Goal: Check status

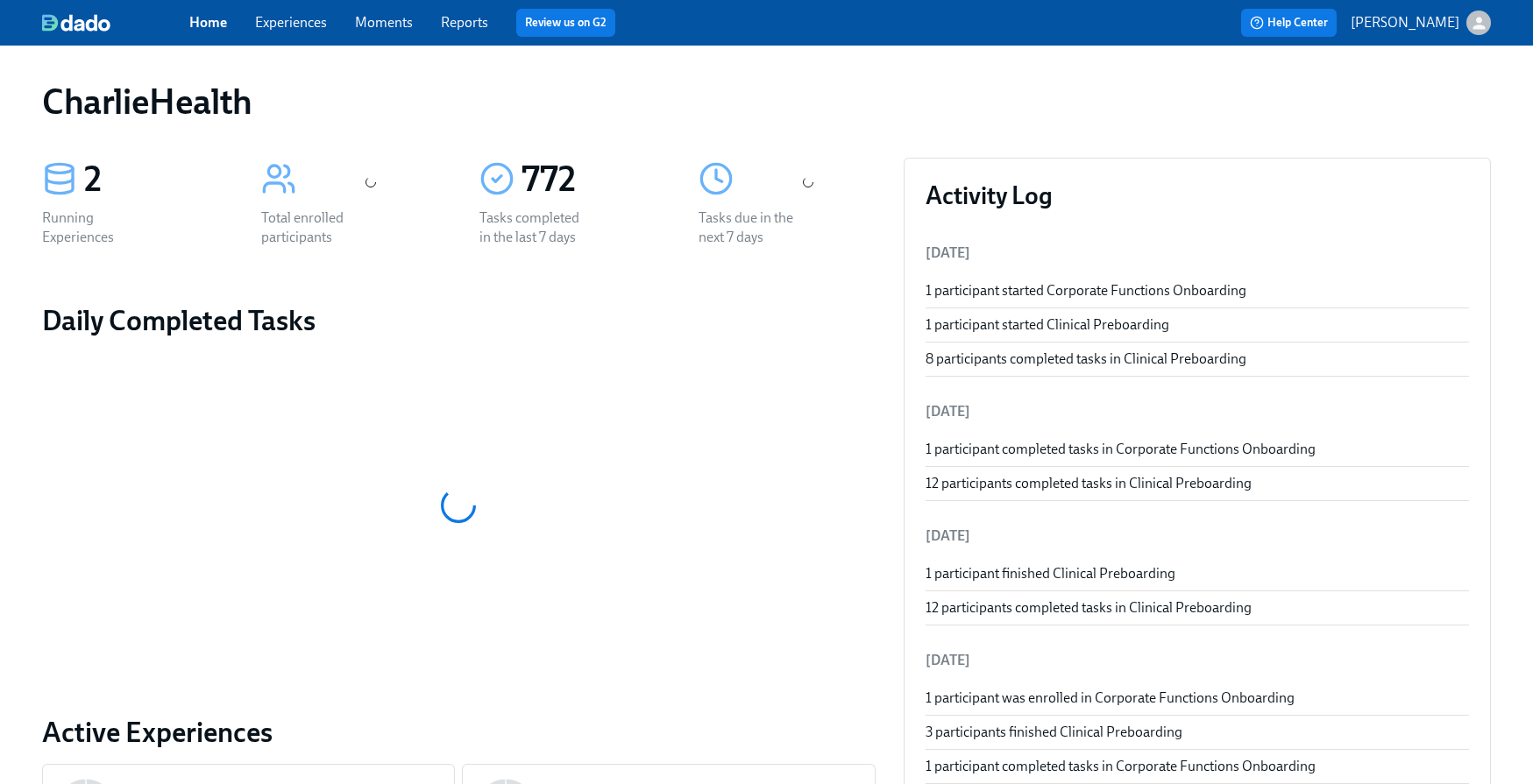
click at [297, 28] on link "Experiences" at bounding box center [291, 22] width 72 height 17
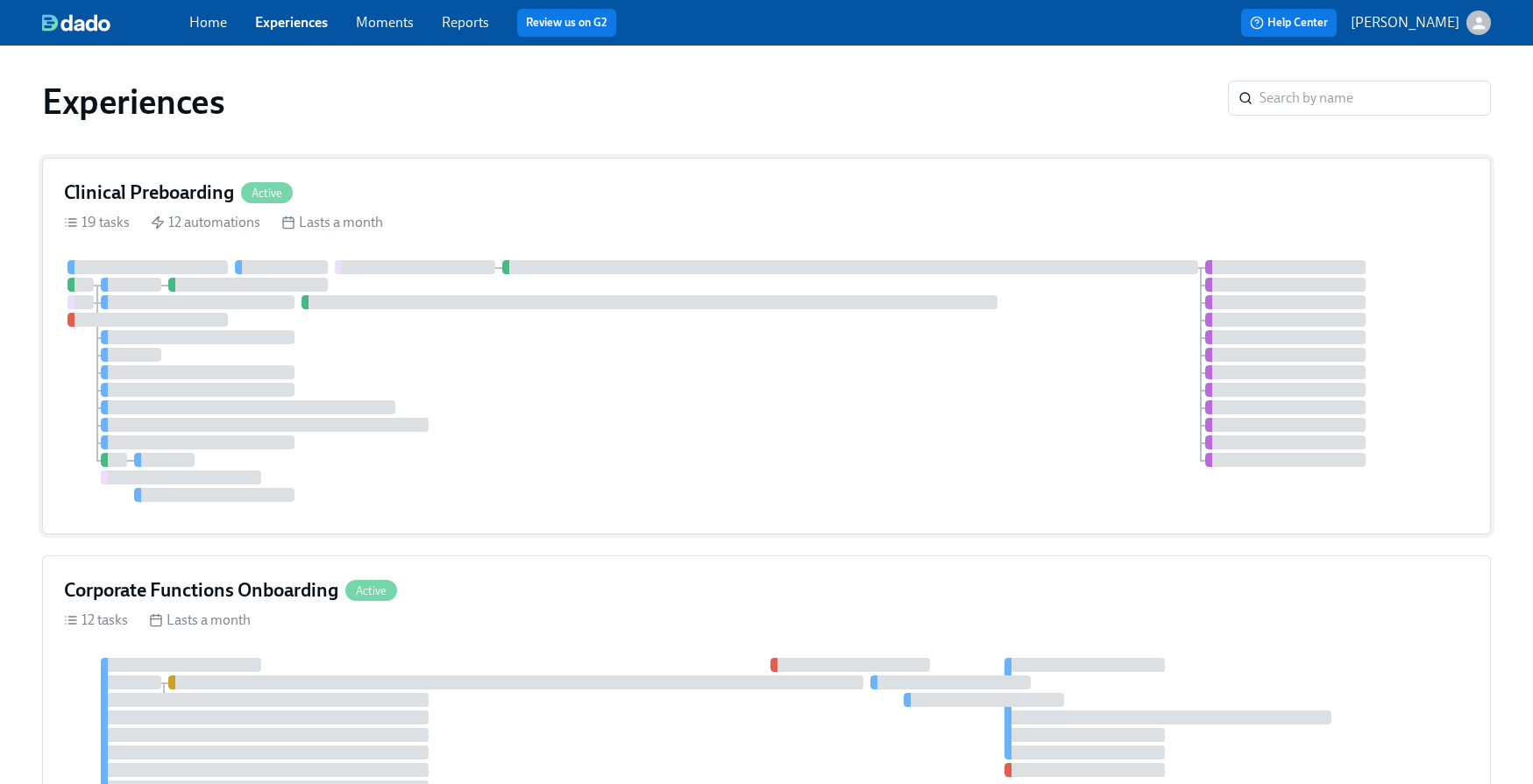
click at [717, 207] on div "Clinical Preboarding Active 19 tasks 12 automations Lasts a month" at bounding box center [766, 345] width 1449 height 377
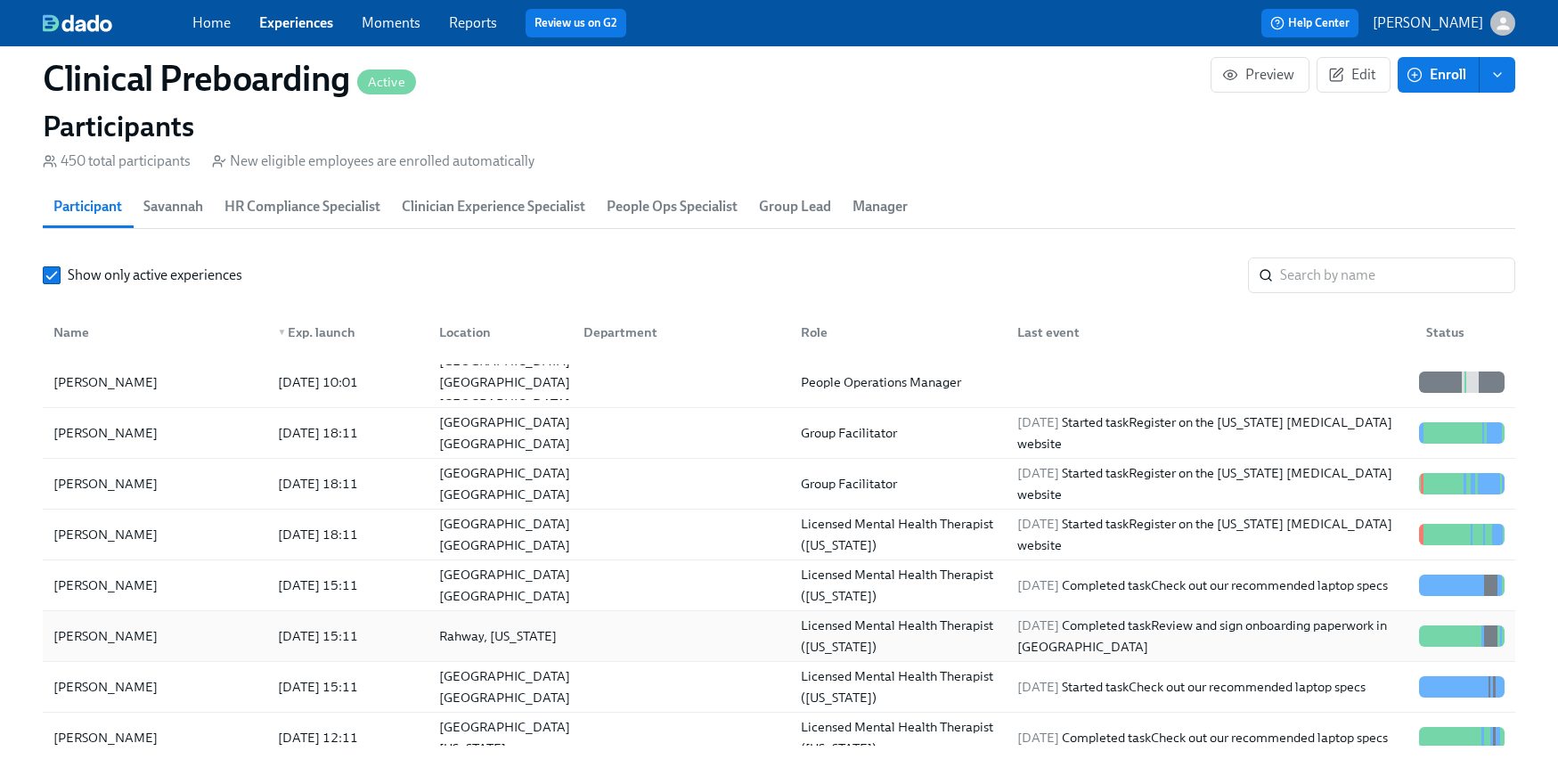
scroll to position [184, 0]
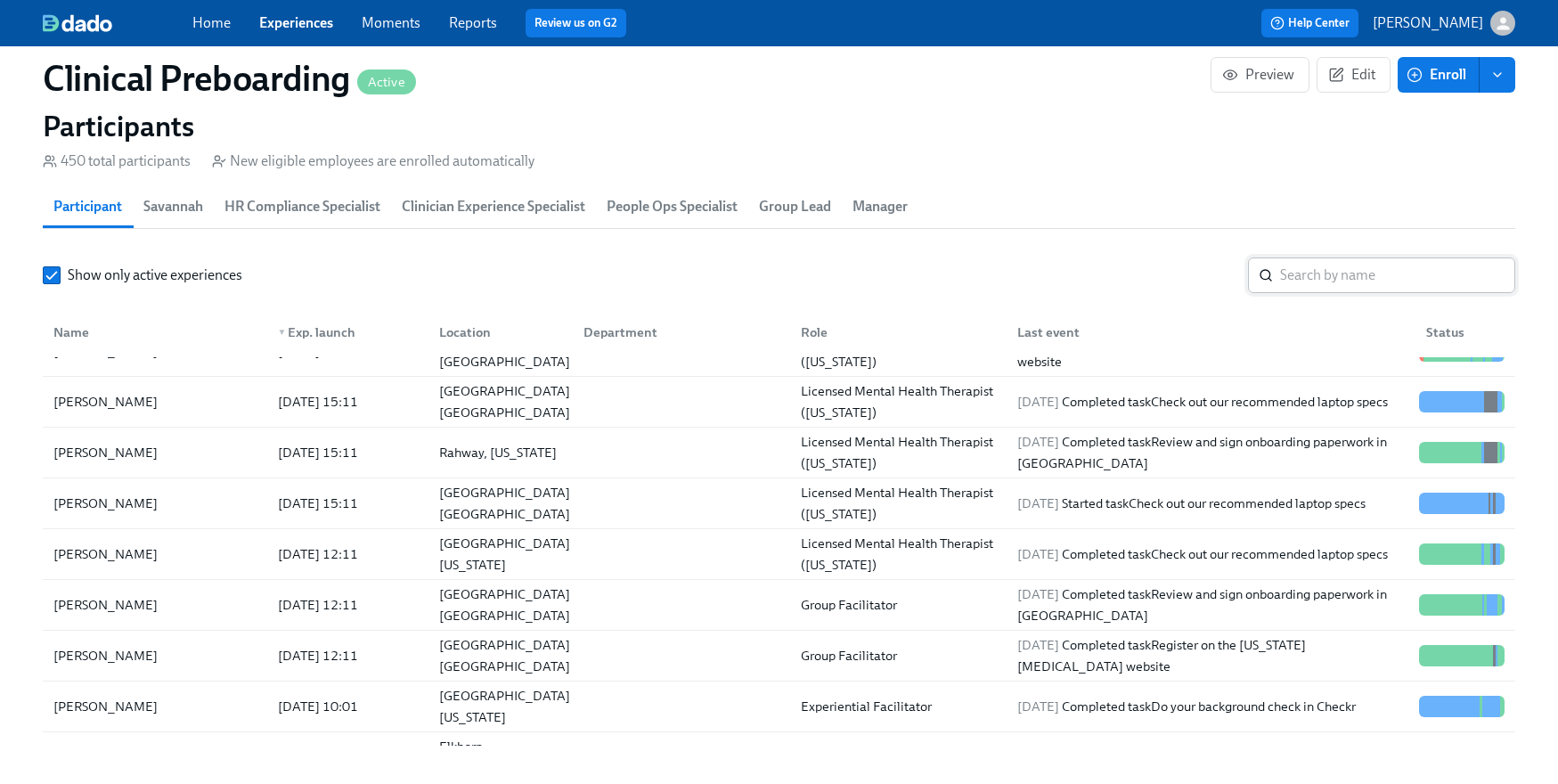
click at [1353, 274] on input "search" at bounding box center [1397, 275] width 235 height 36
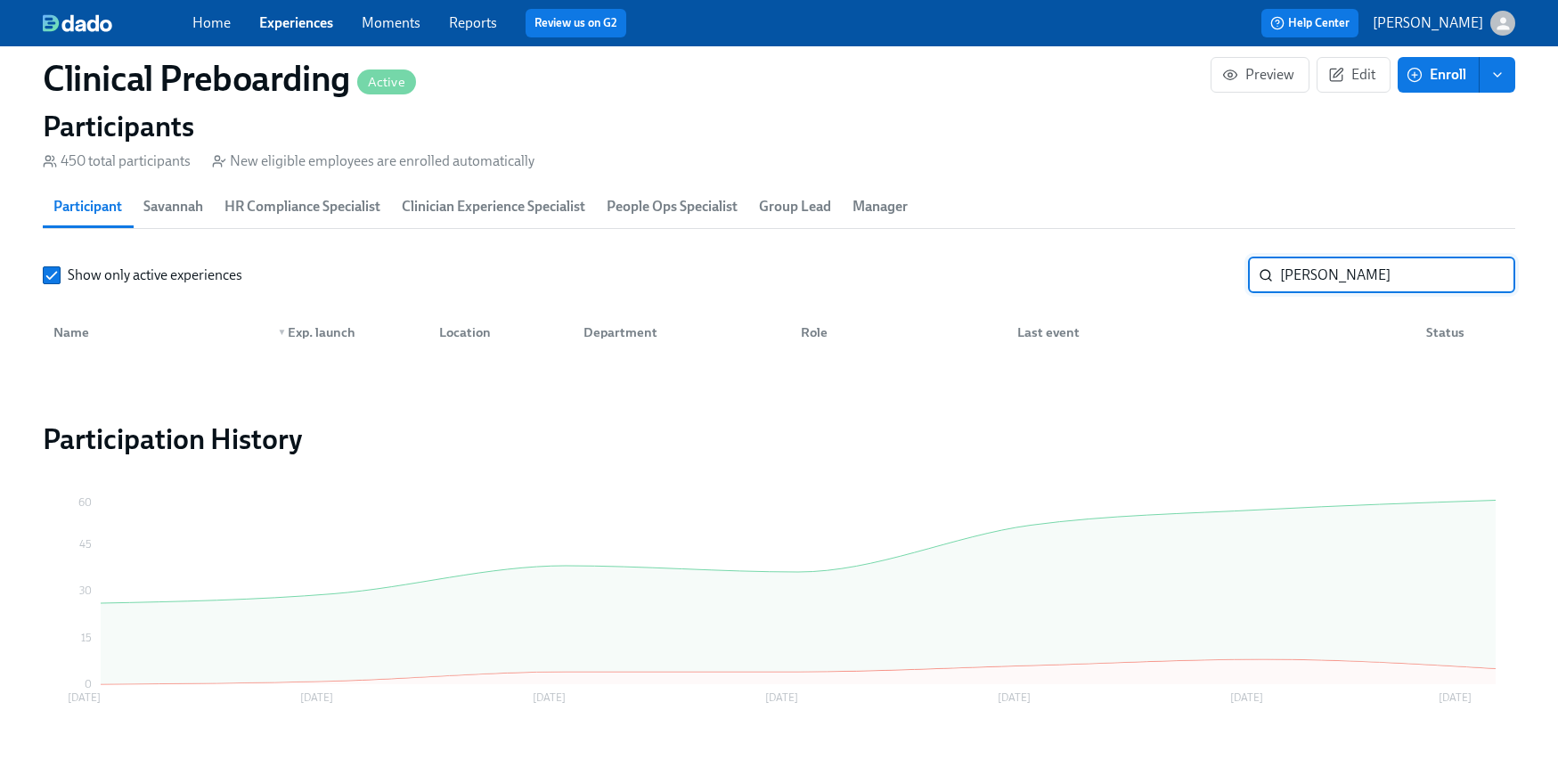
scroll to position [1933, 0]
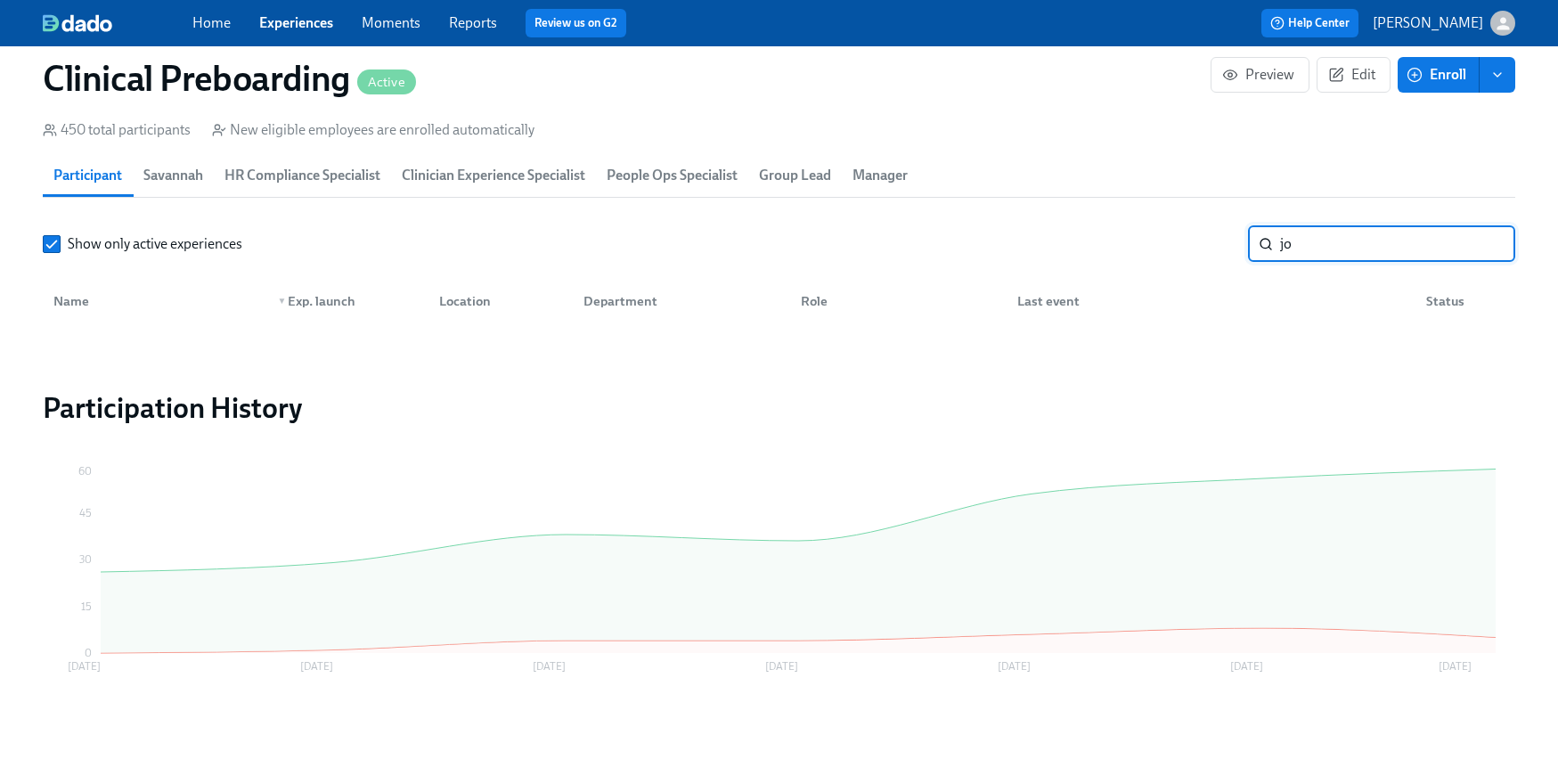
type input "j"
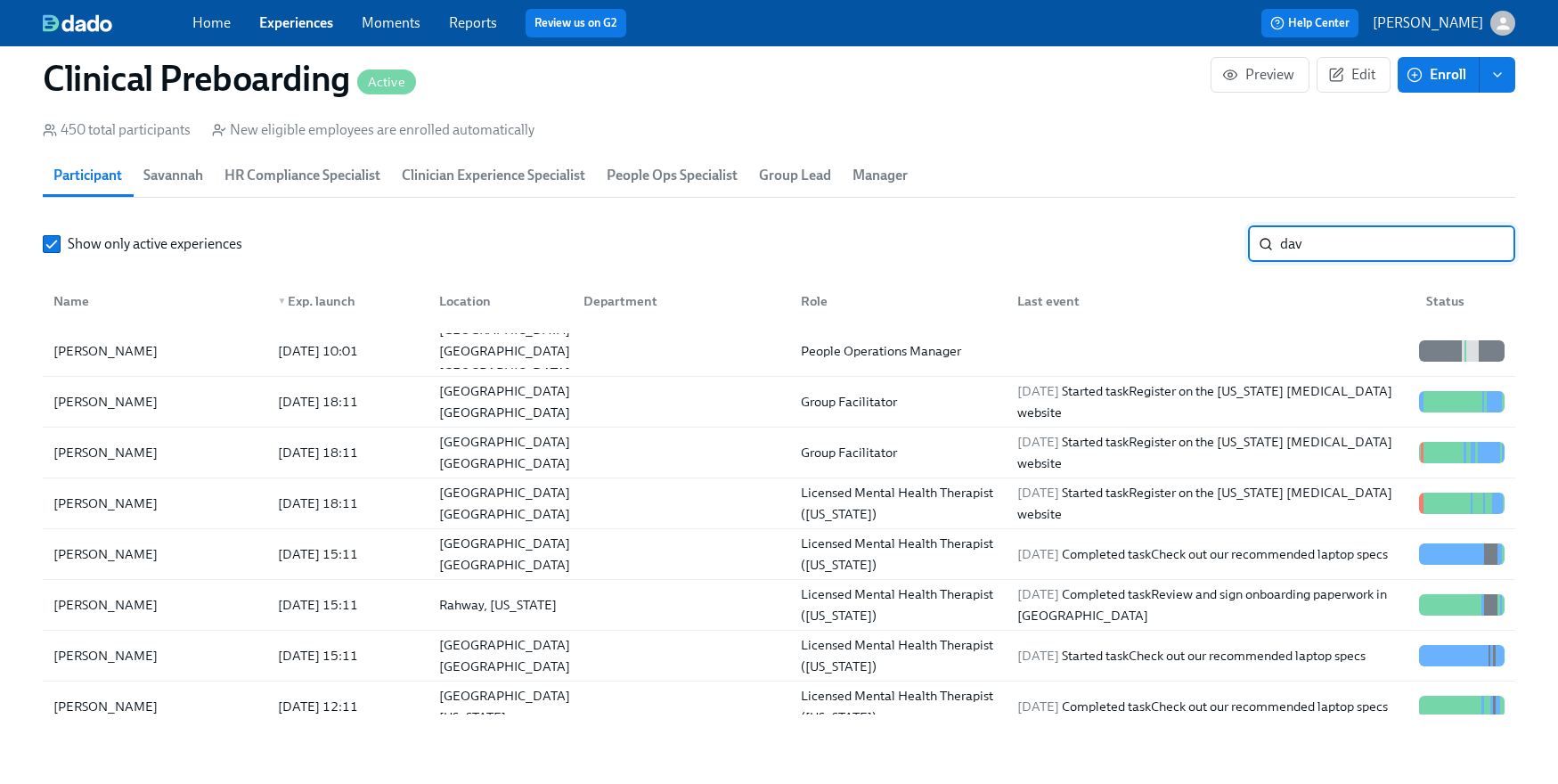
type input "[PERSON_NAME]"
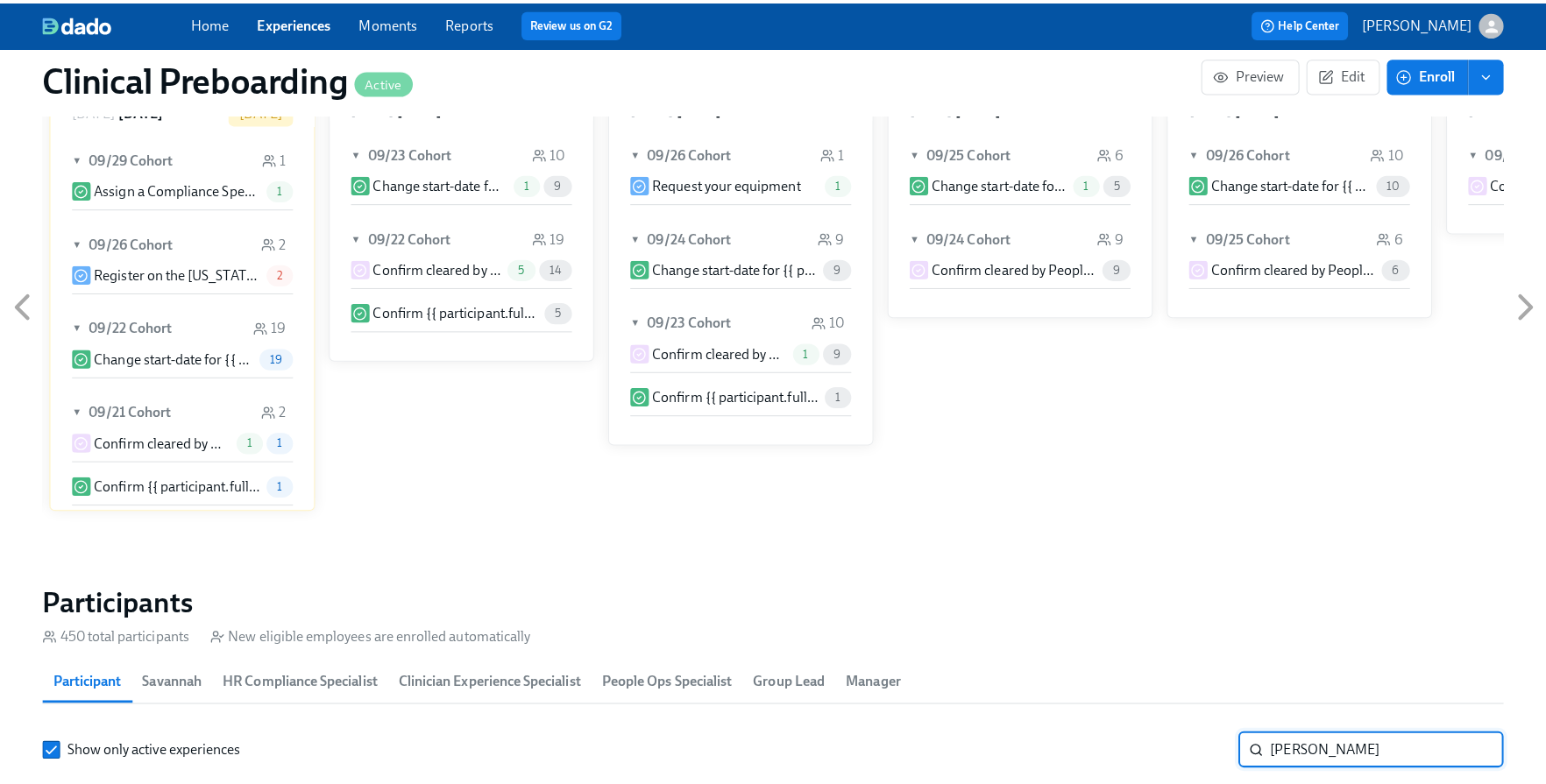
scroll to position [1772, 0]
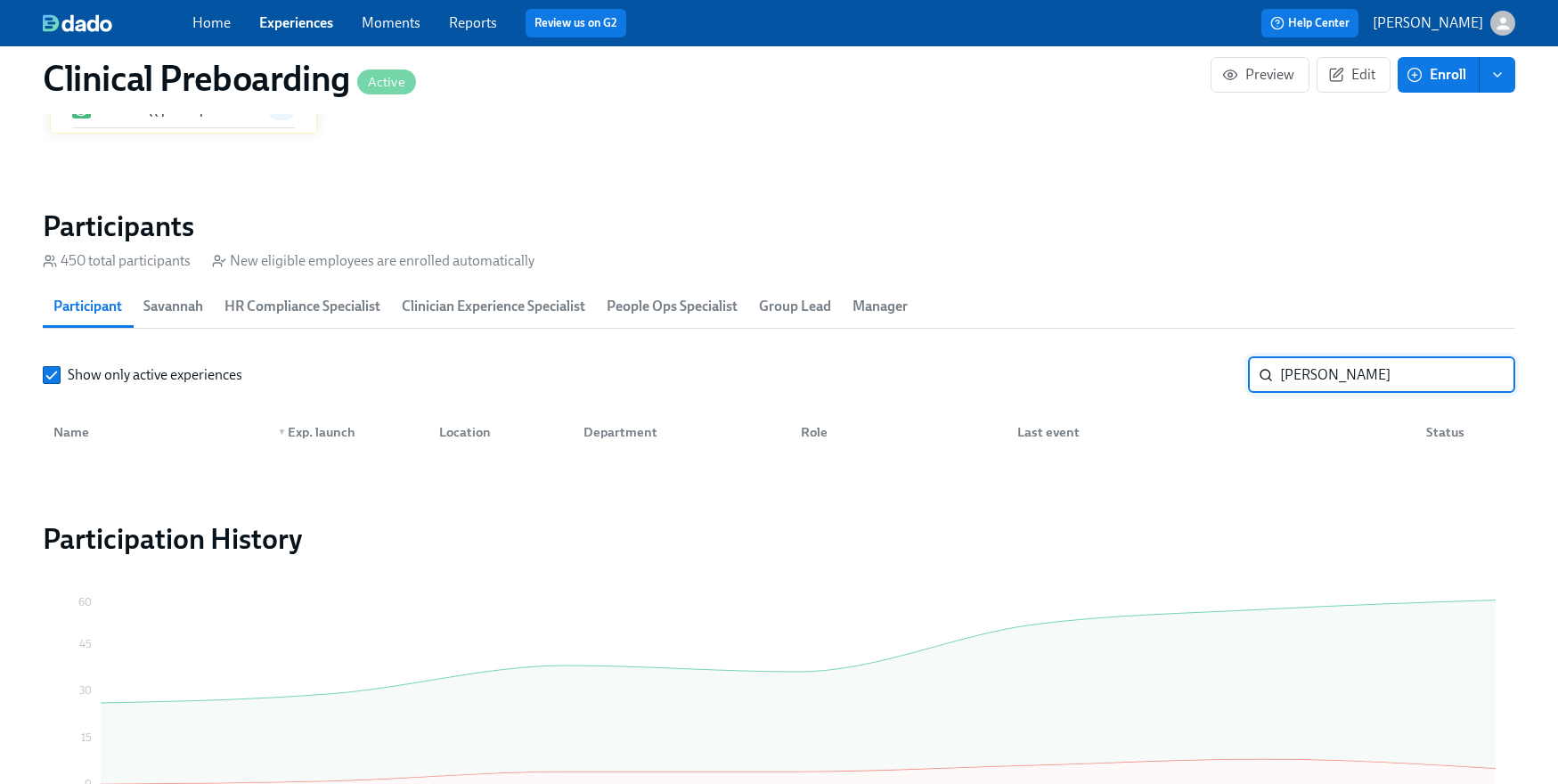
click at [1491, 379] on input "[PERSON_NAME]" at bounding box center [1397, 375] width 235 height 36
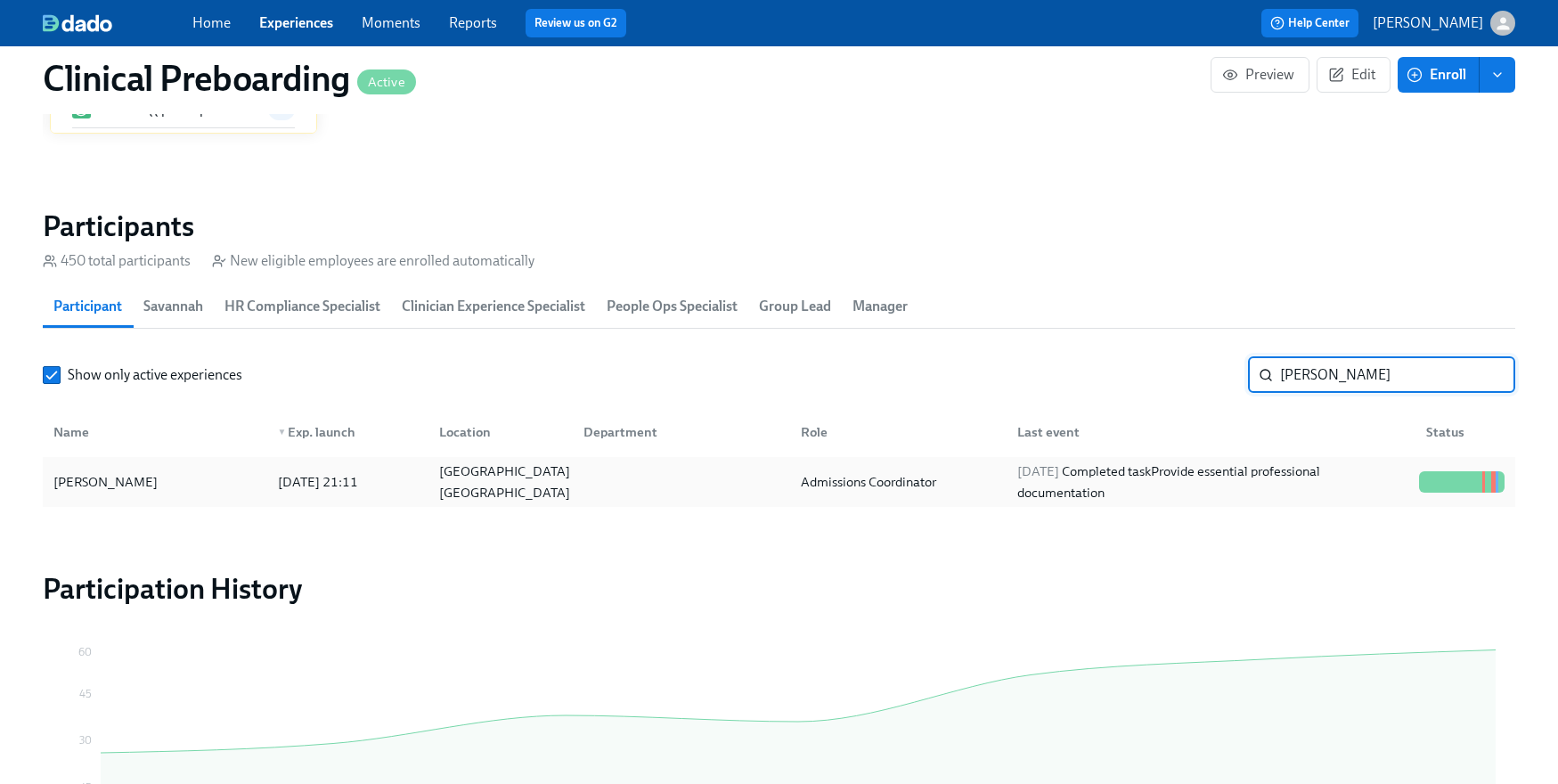
type input "[PERSON_NAME]"
click at [1483, 466] on div at bounding box center [1462, 482] width 100 height 36
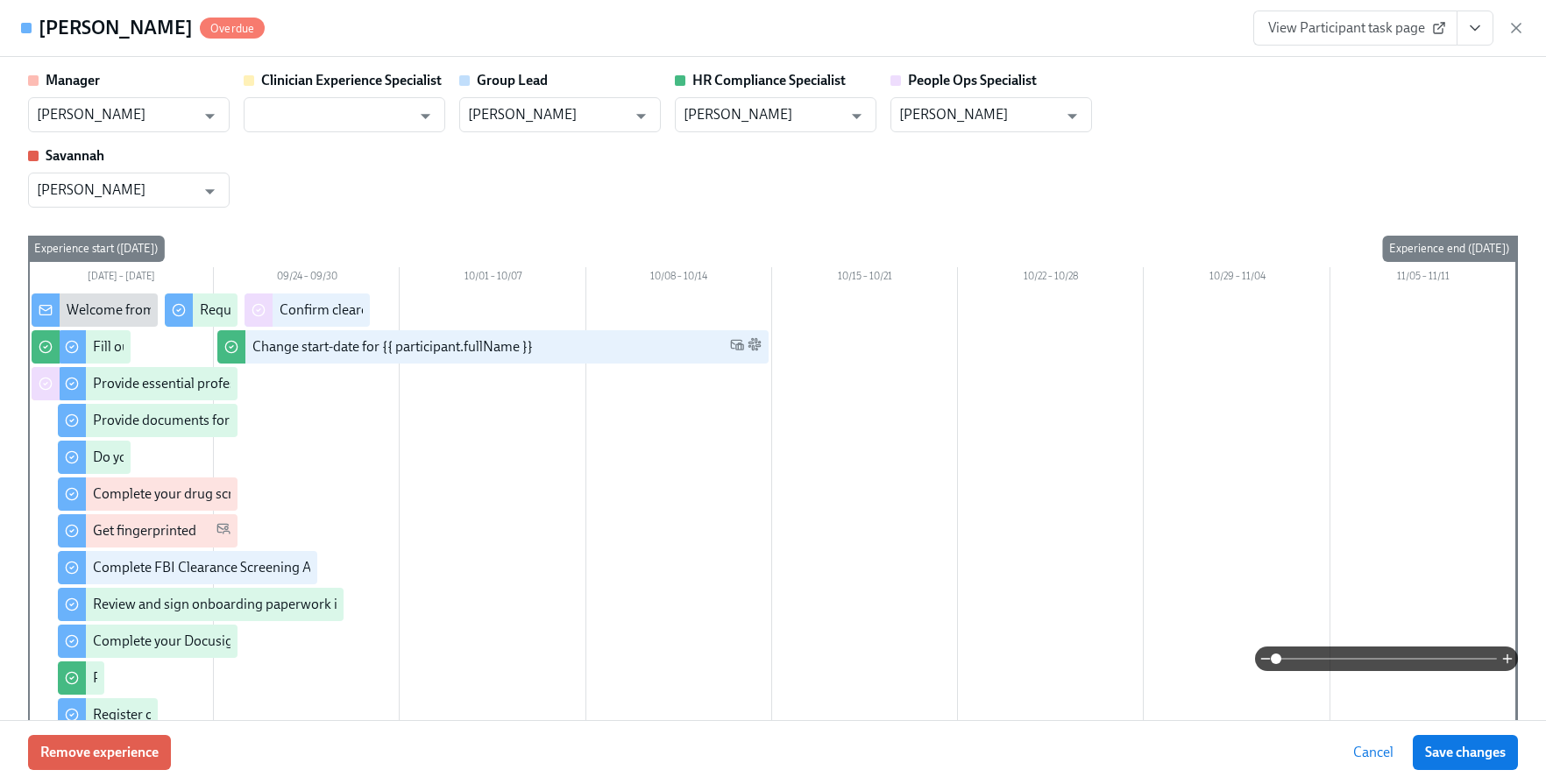
click at [98, 34] on h4 "[PERSON_NAME]" at bounding box center [116, 28] width 155 height 26
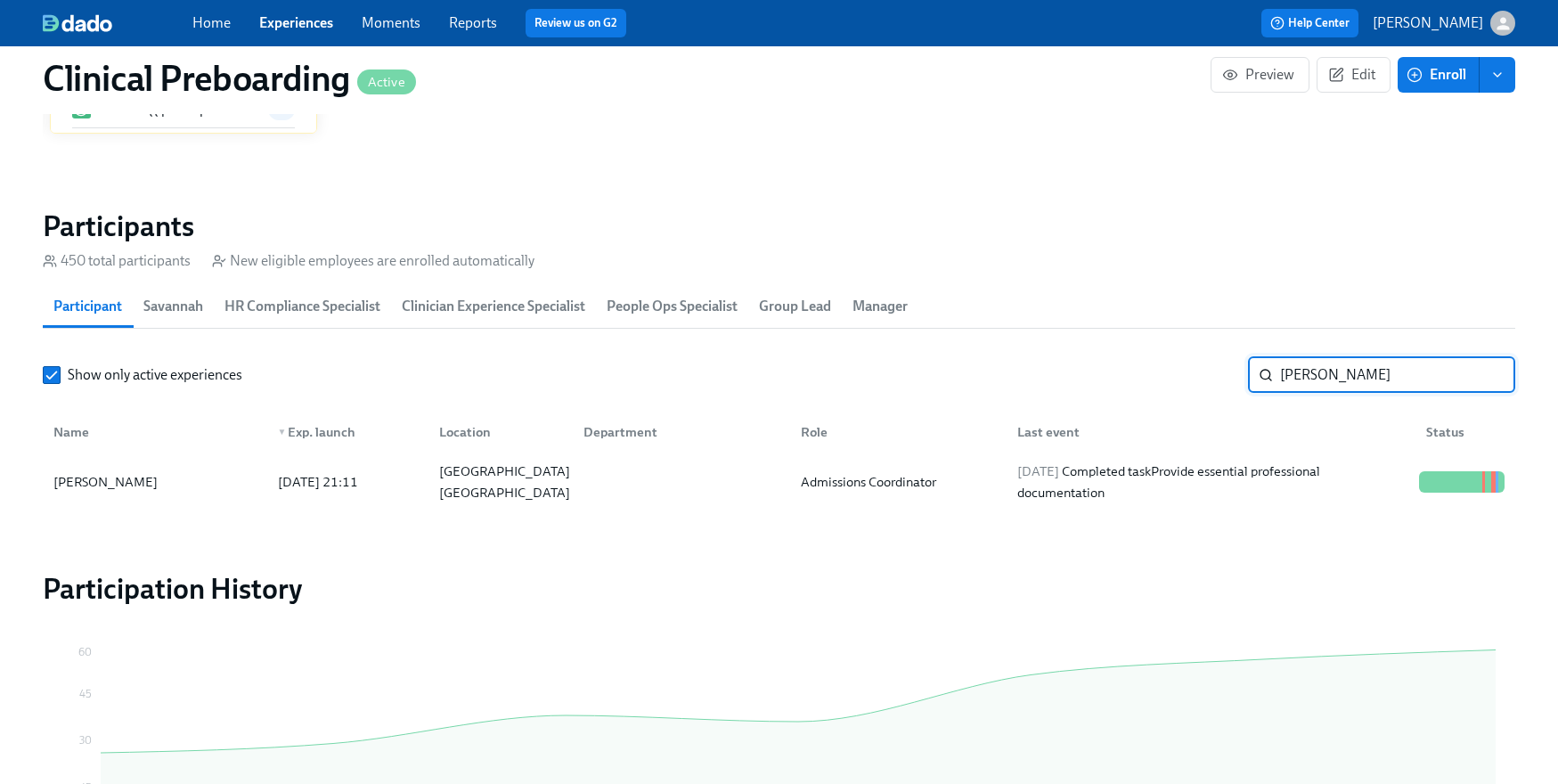
drag, startPoint x: 1367, startPoint y: 376, endPoint x: 1071, endPoint y: 339, distance: 298.3
click at [1092, 342] on section "Participants 450 total participants New eligible employees are enrolled automat…" at bounding box center [779, 361] width 1473 height 305
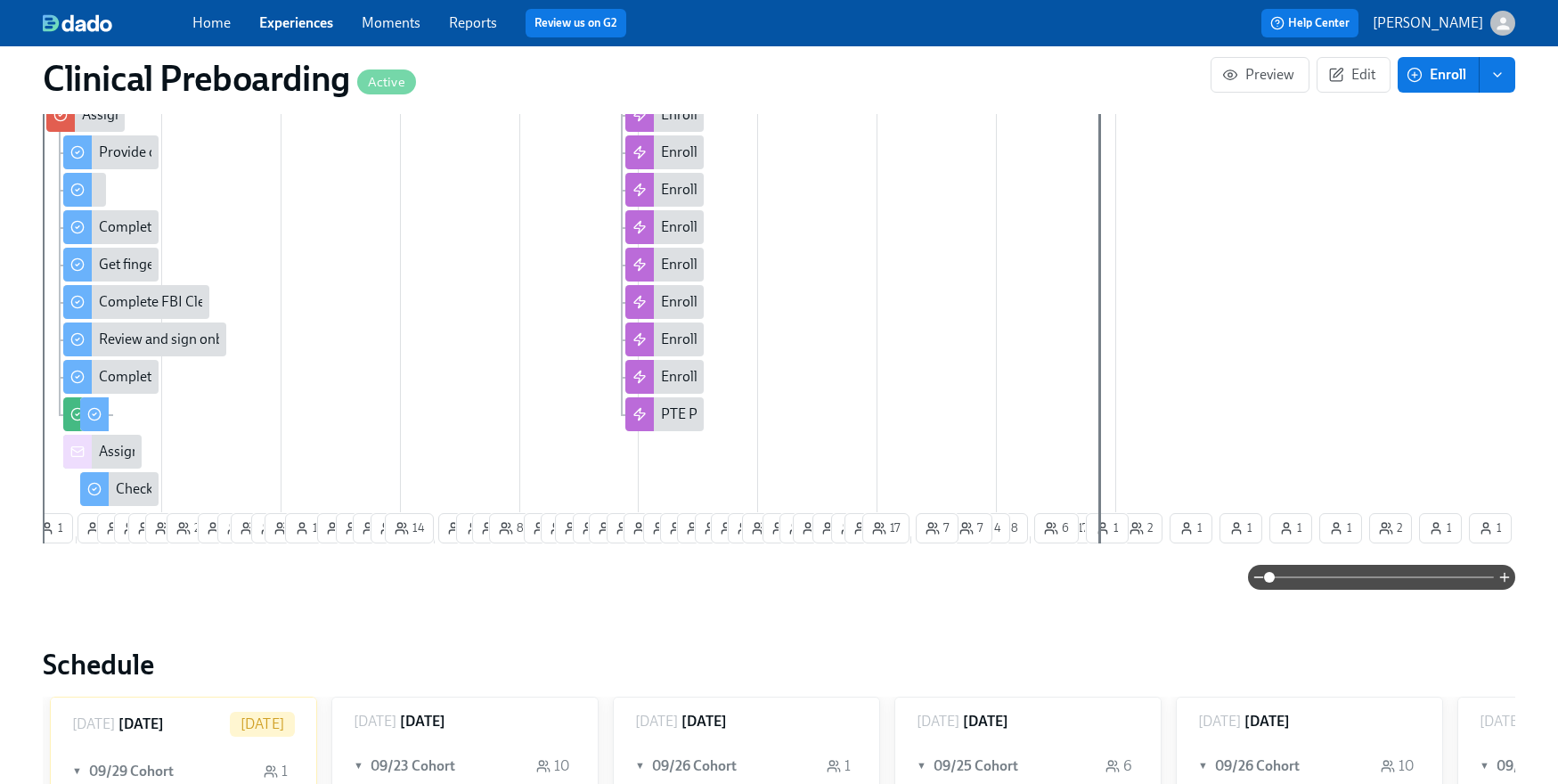
scroll to position [354, 0]
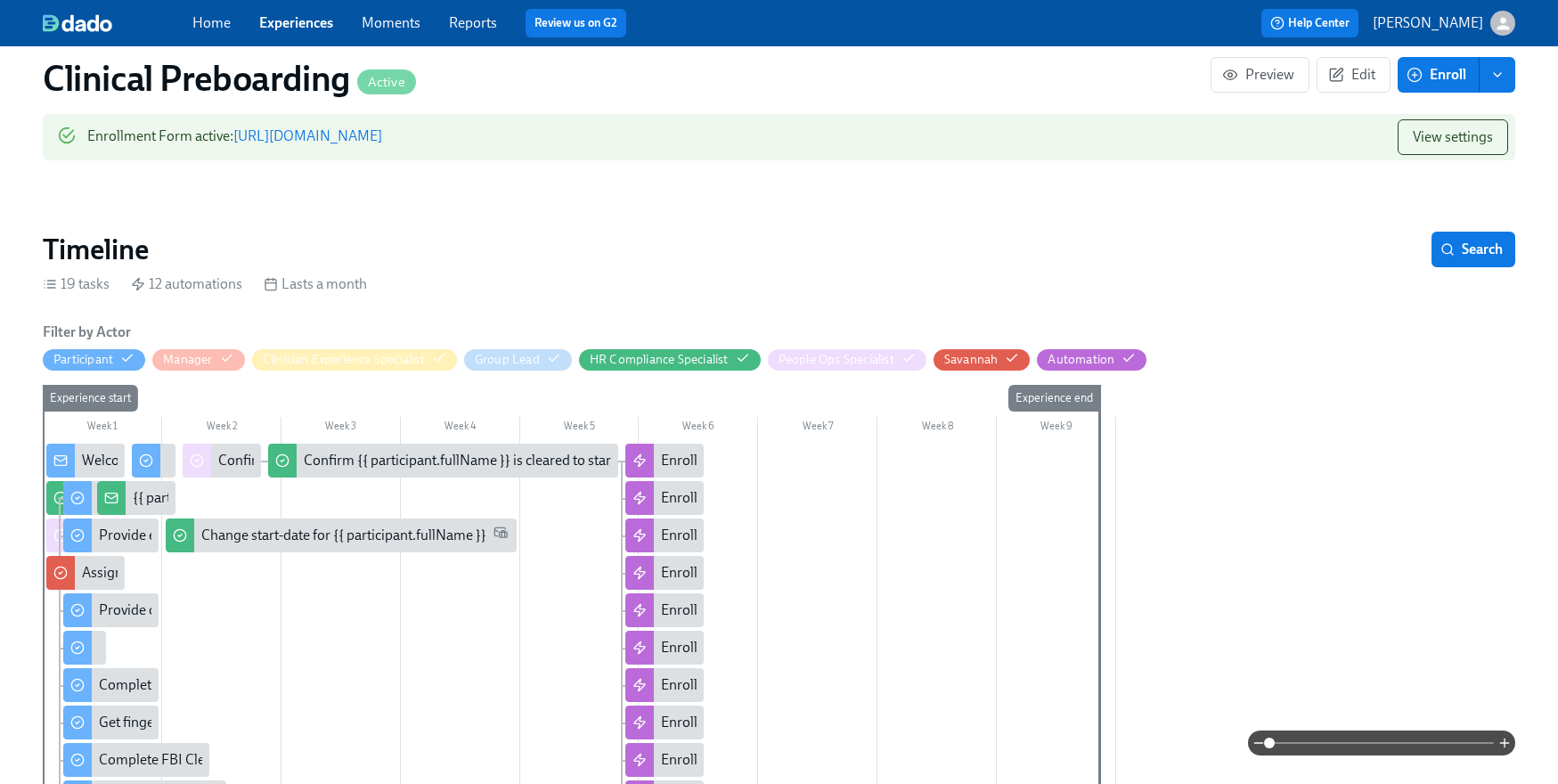
click at [316, 20] on link "Experiences" at bounding box center [296, 23] width 74 height 17
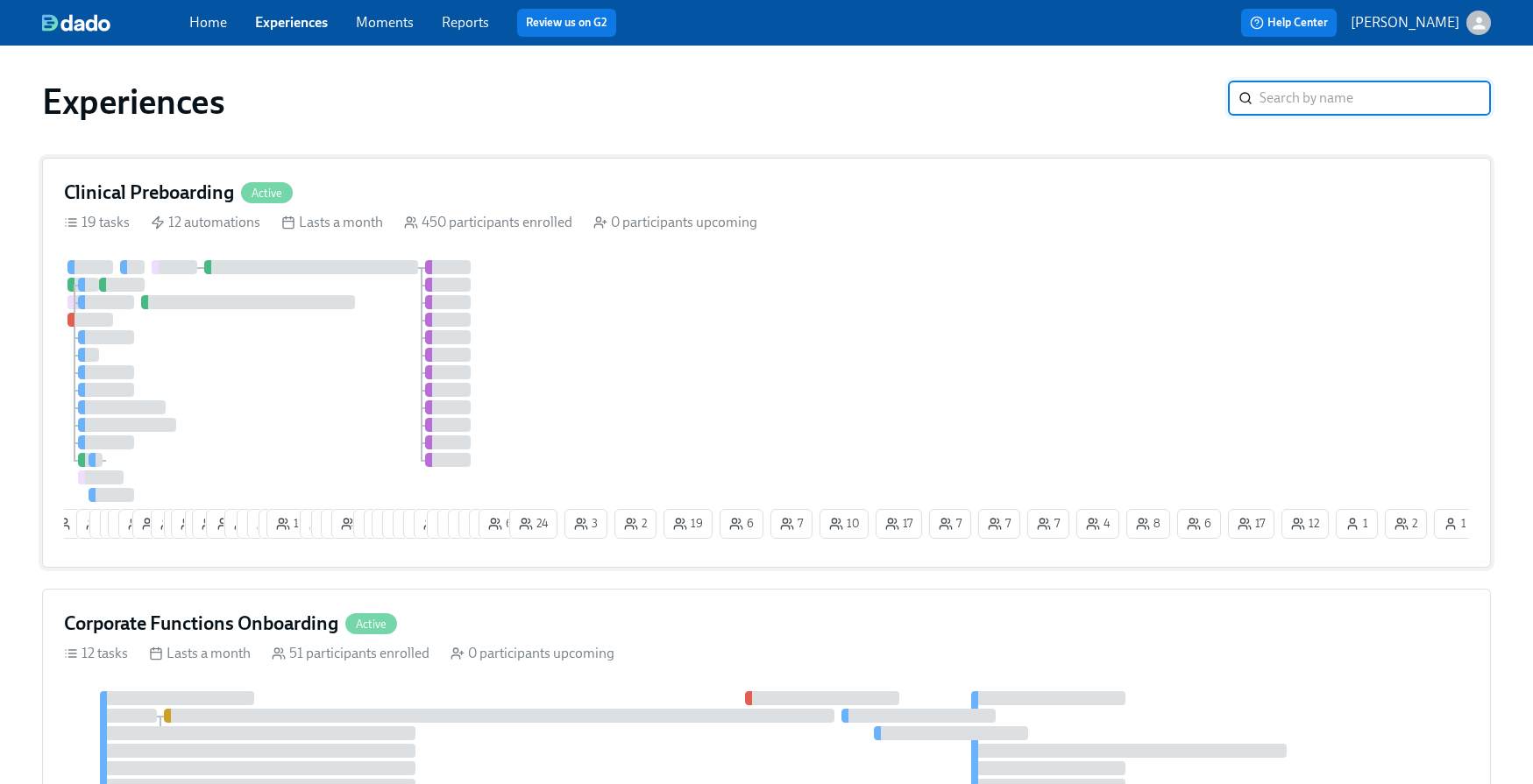
scroll to position [250, 0]
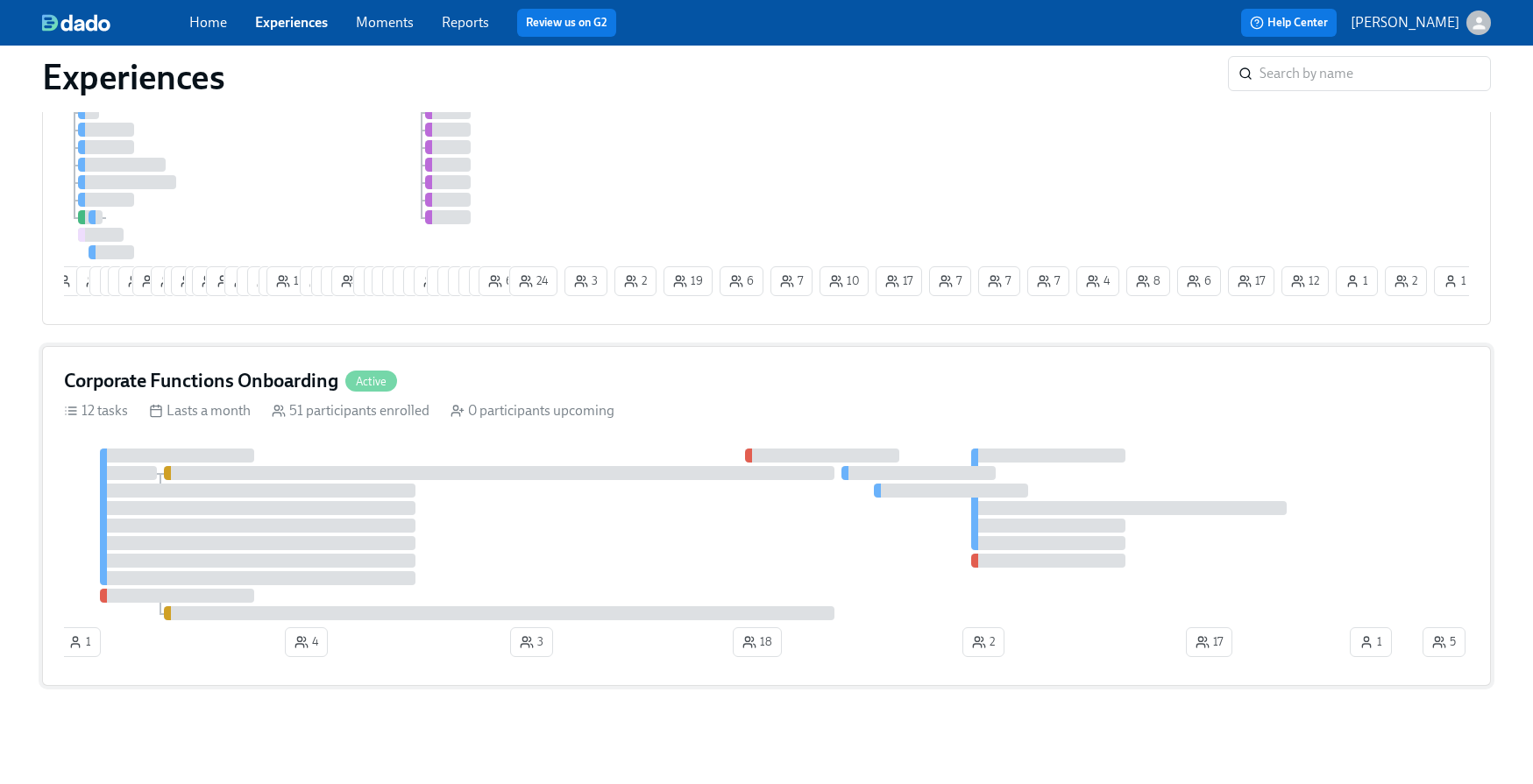
click at [1329, 521] on div at bounding box center [741, 534] width 1356 height 172
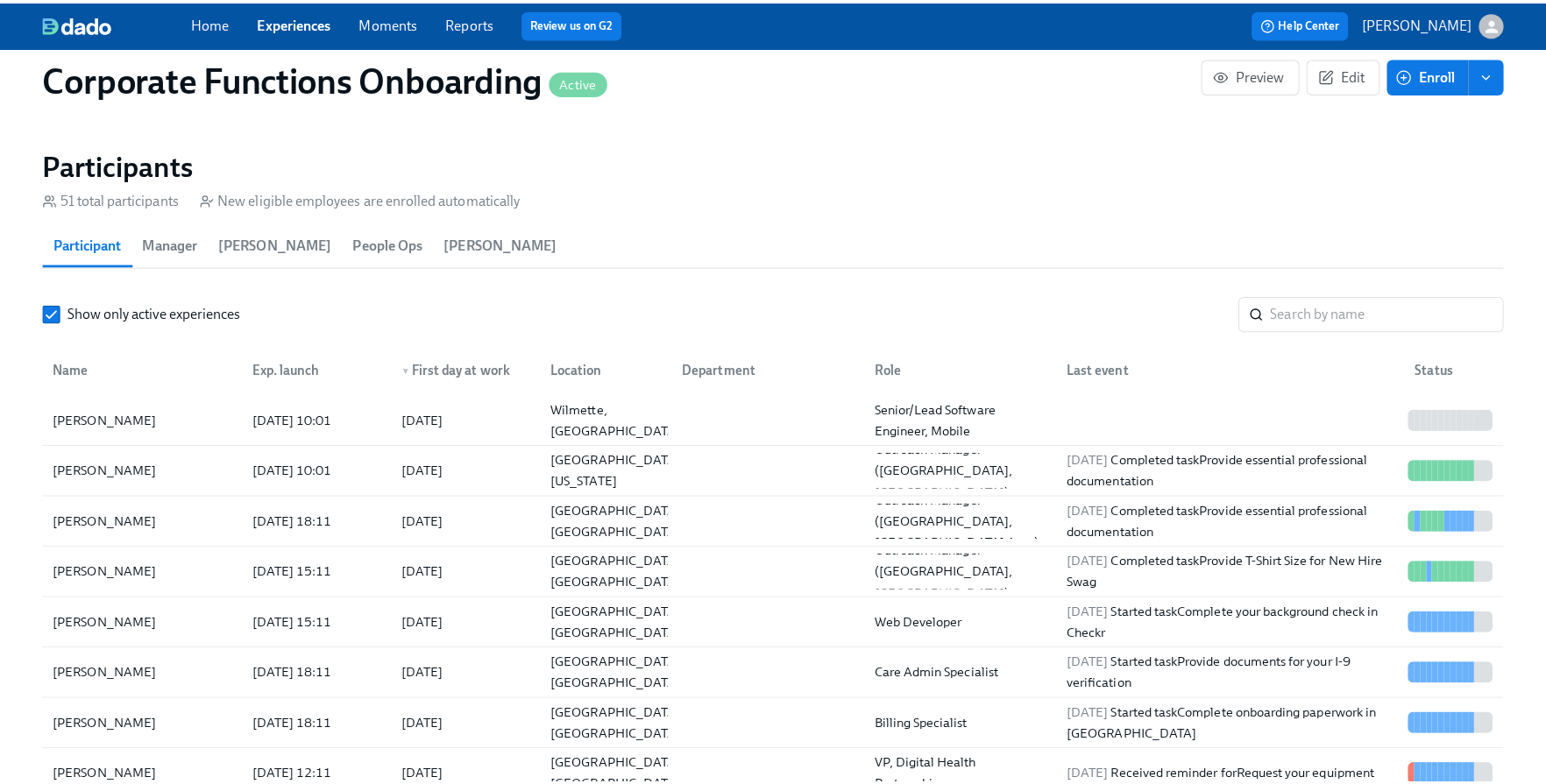
scroll to position [1649, 0]
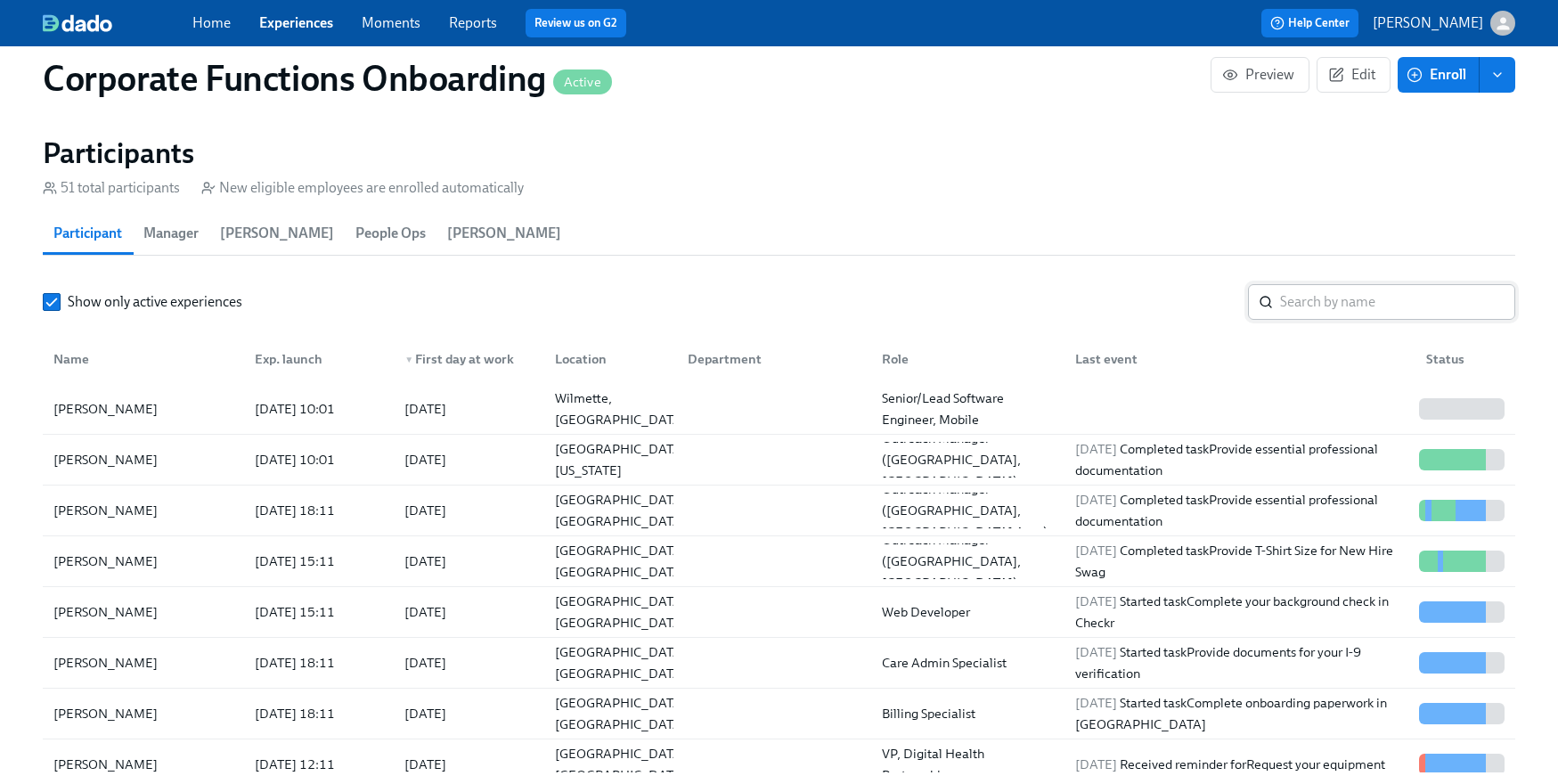
click at [1318, 312] on input "search" at bounding box center [1397, 302] width 235 height 36
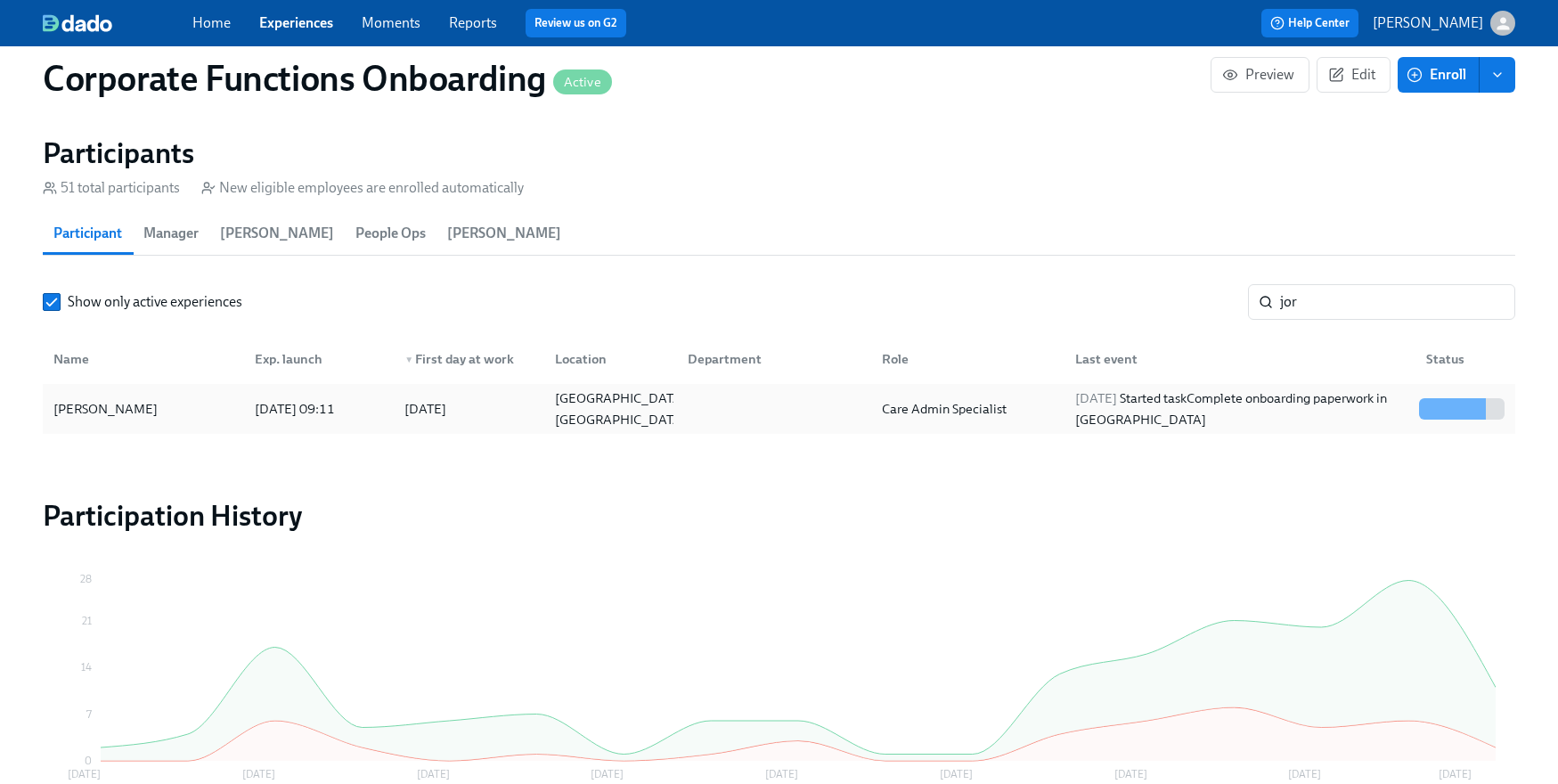
click at [1339, 408] on div "[DATE] Started task Complete onboarding paperwork in [GEOGRAPHIC_DATA]" at bounding box center [1240, 408] width 344 height 43
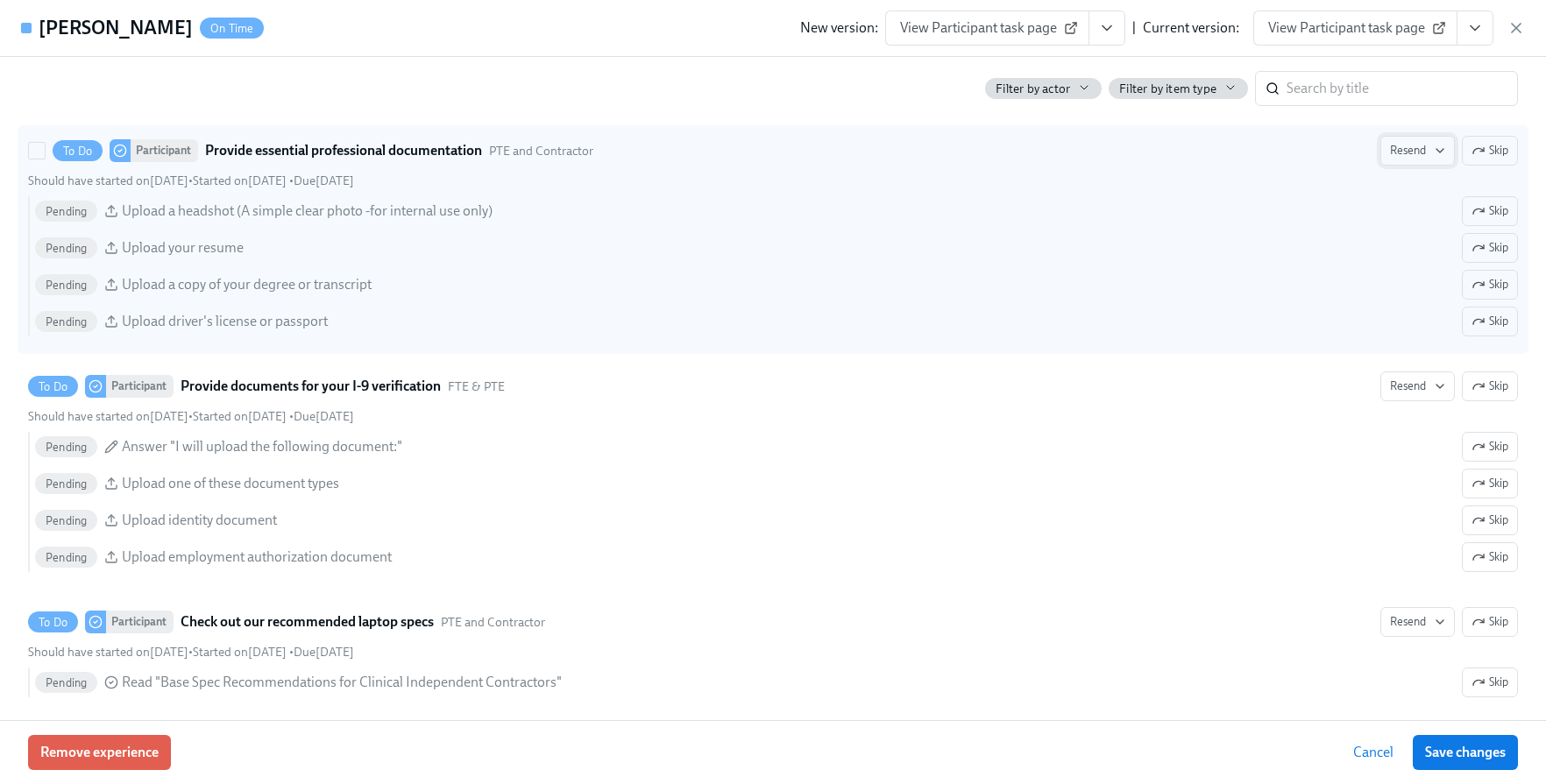
scroll to position [863, 0]
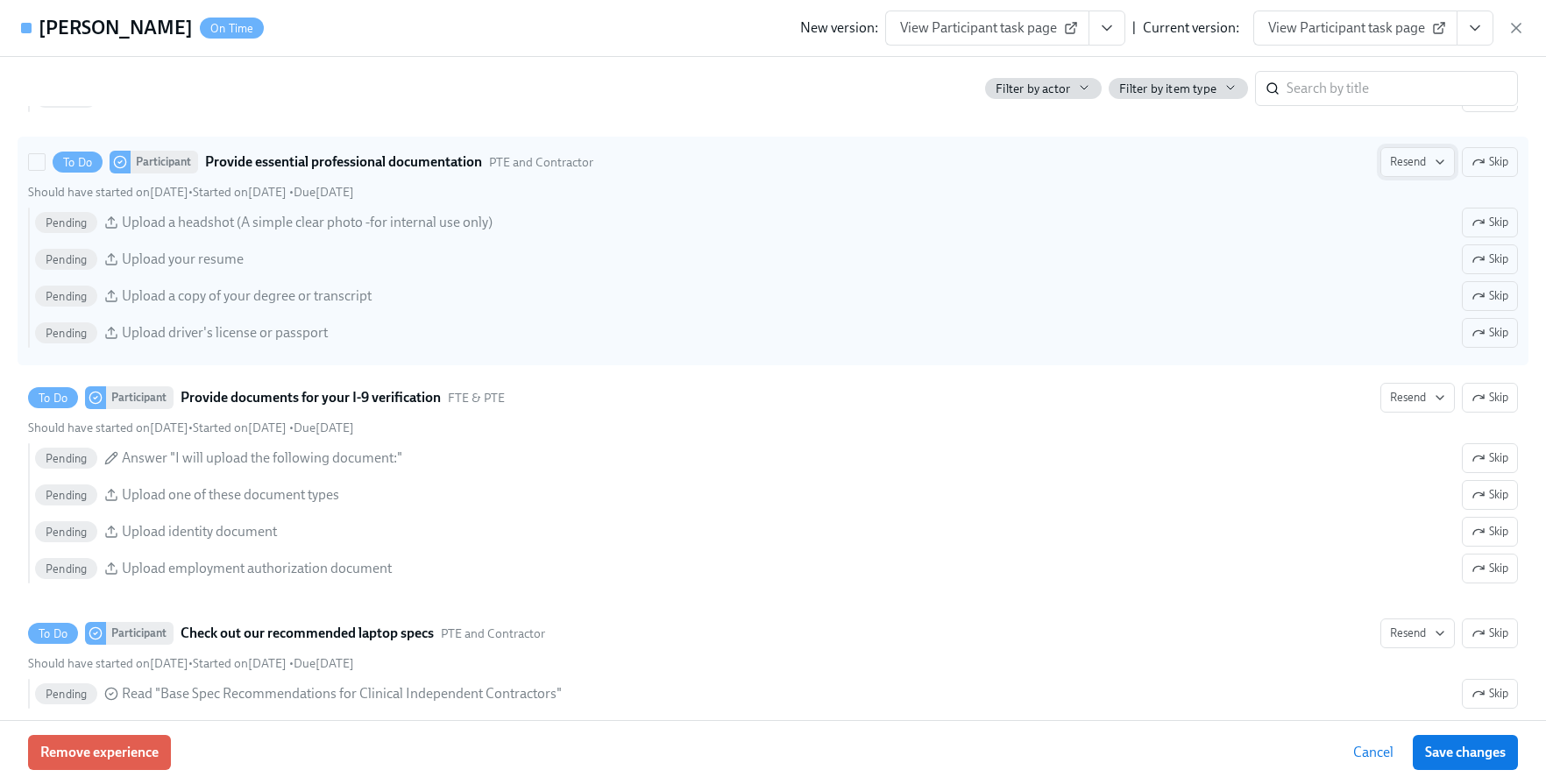
click at [1402, 155] on span "Resend" at bounding box center [1417, 162] width 55 height 17
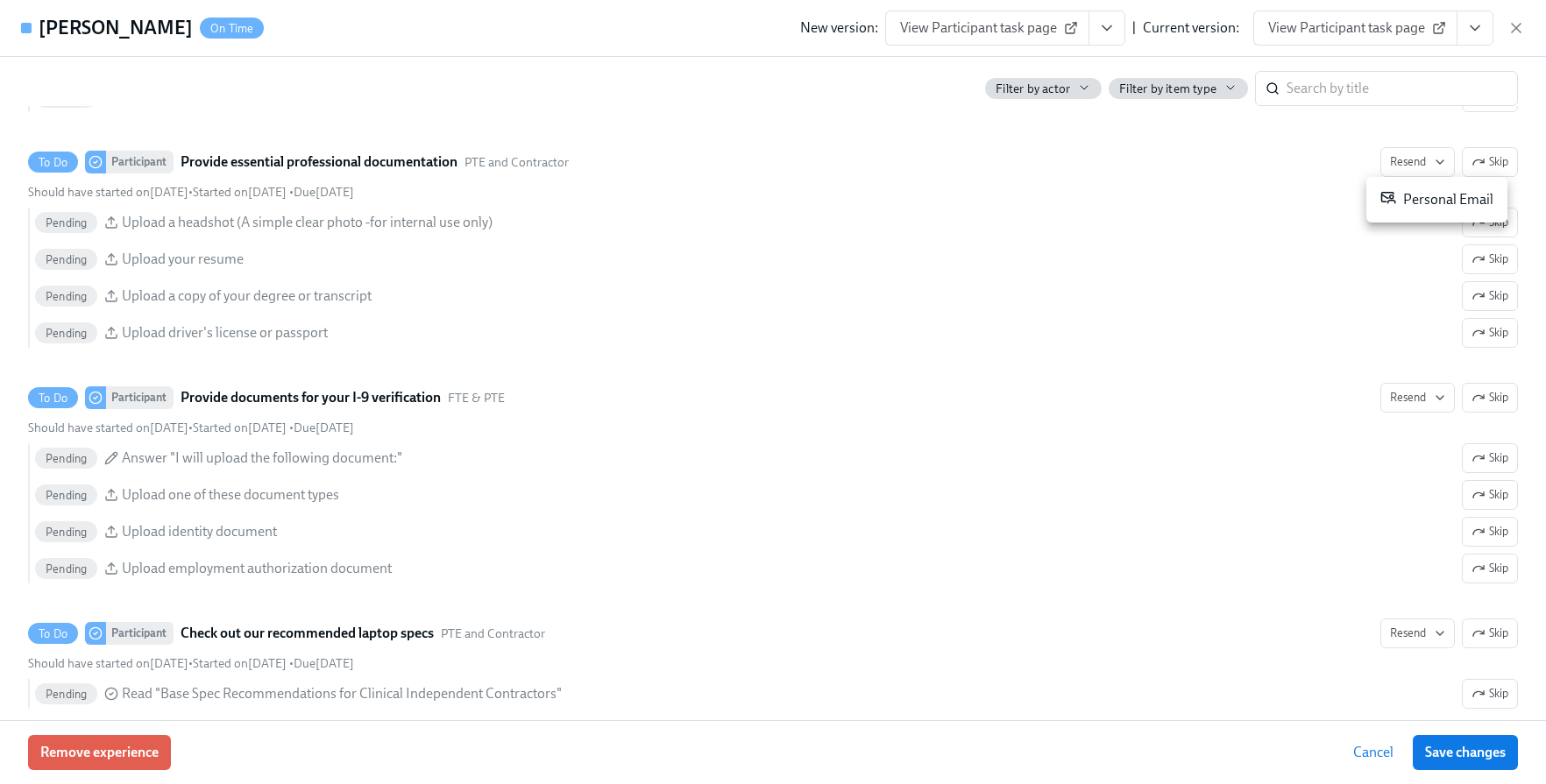
click at [1411, 195] on div "Personal Email" at bounding box center [1437, 199] width 113 height 21
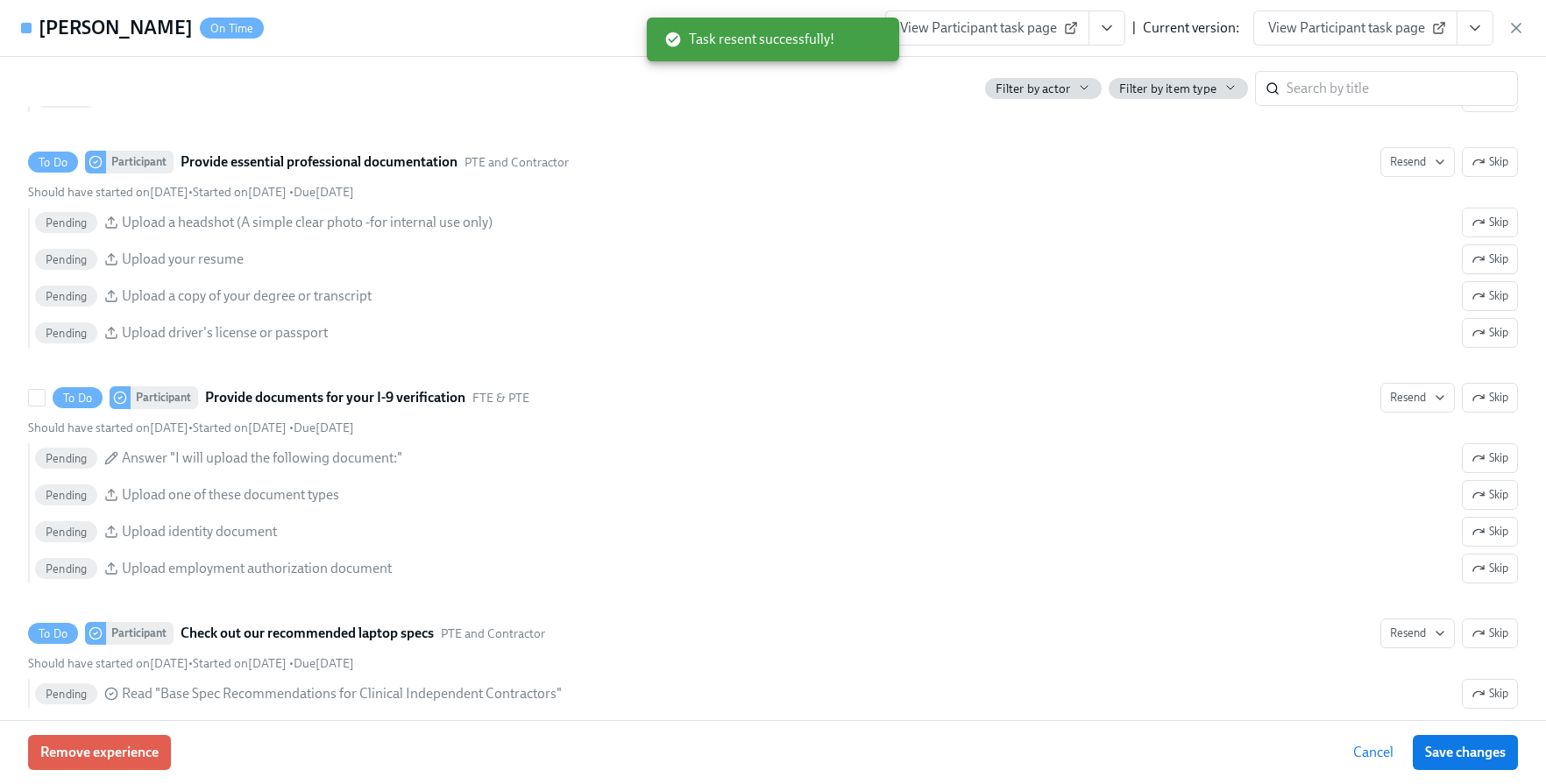
scroll to position [0, 9892]
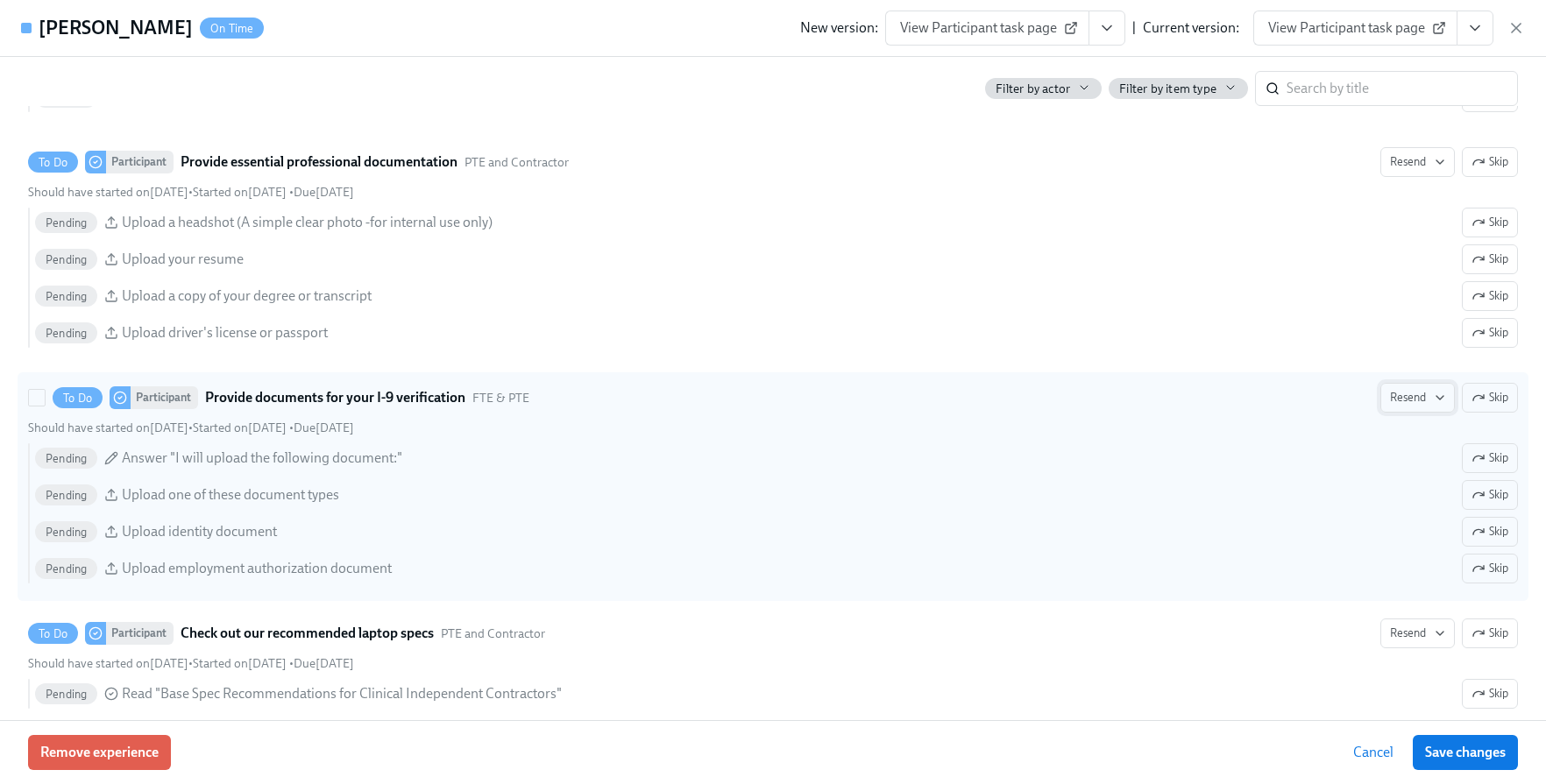
click at [1411, 402] on span "Resend" at bounding box center [1417, 397] width 55 height 17
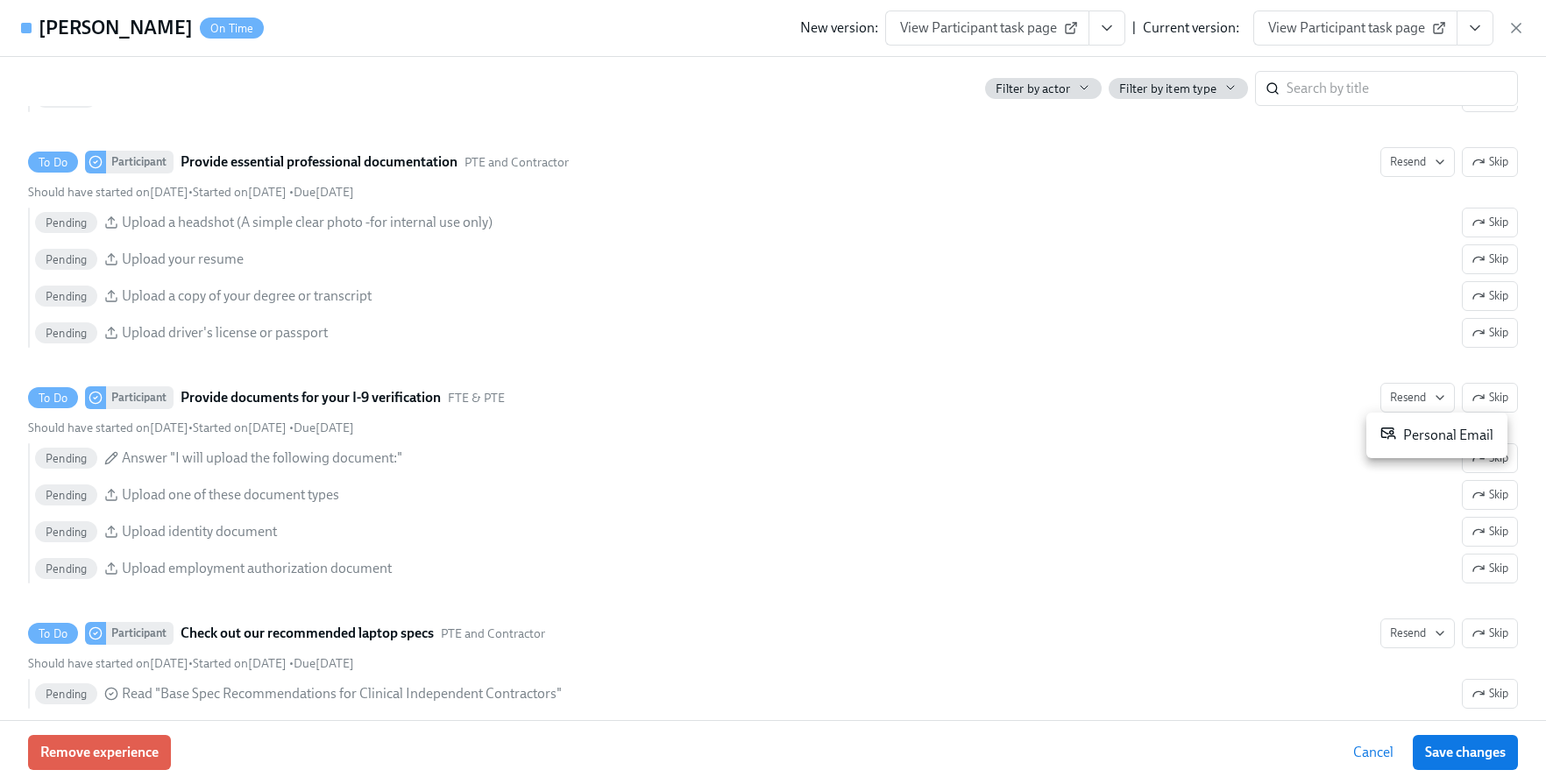
click at [1412, 440] on div "Personal Email" at bounding box center [1437, 435] width 113 height 21
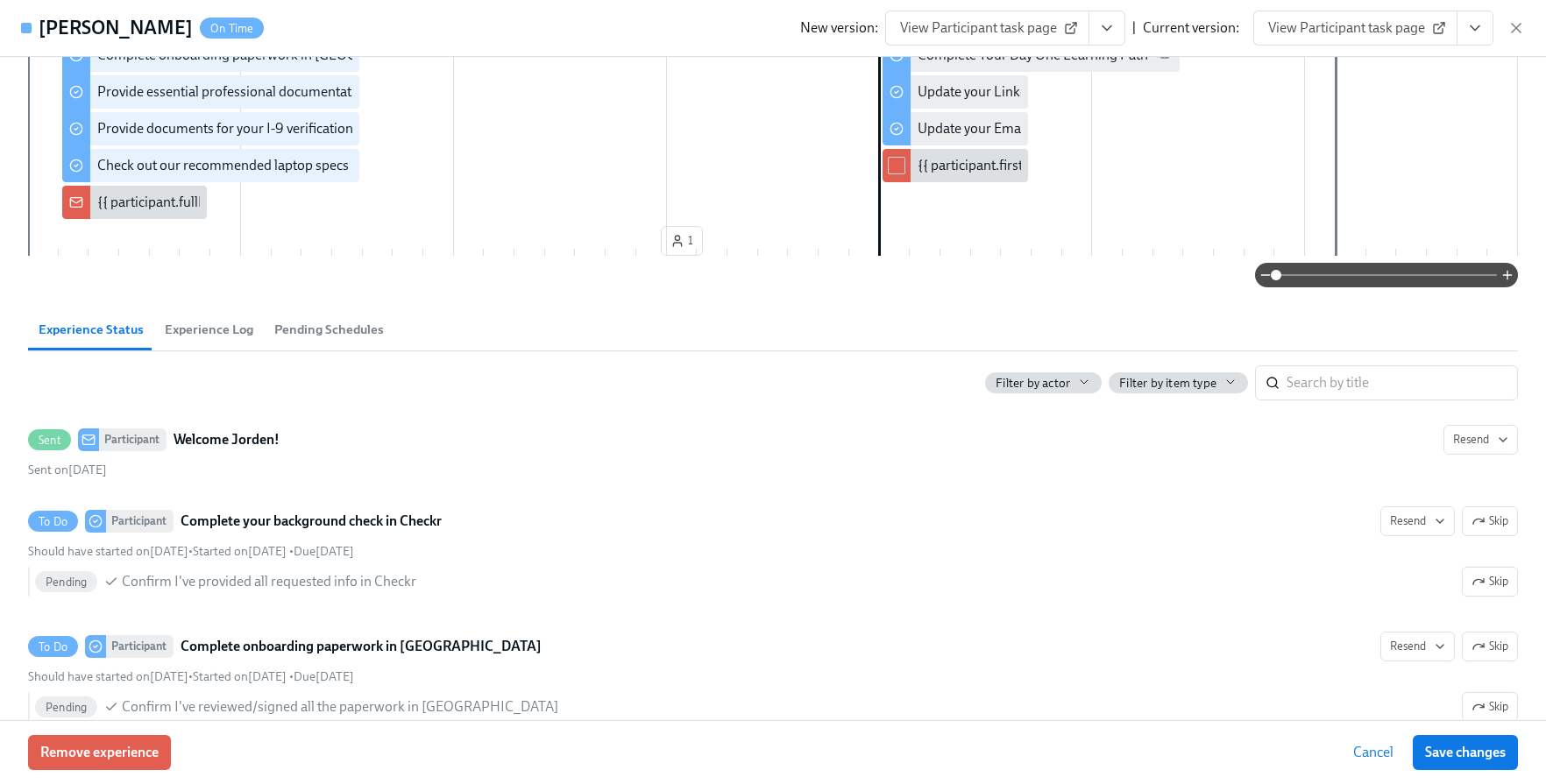
scroll to position [264, 0]
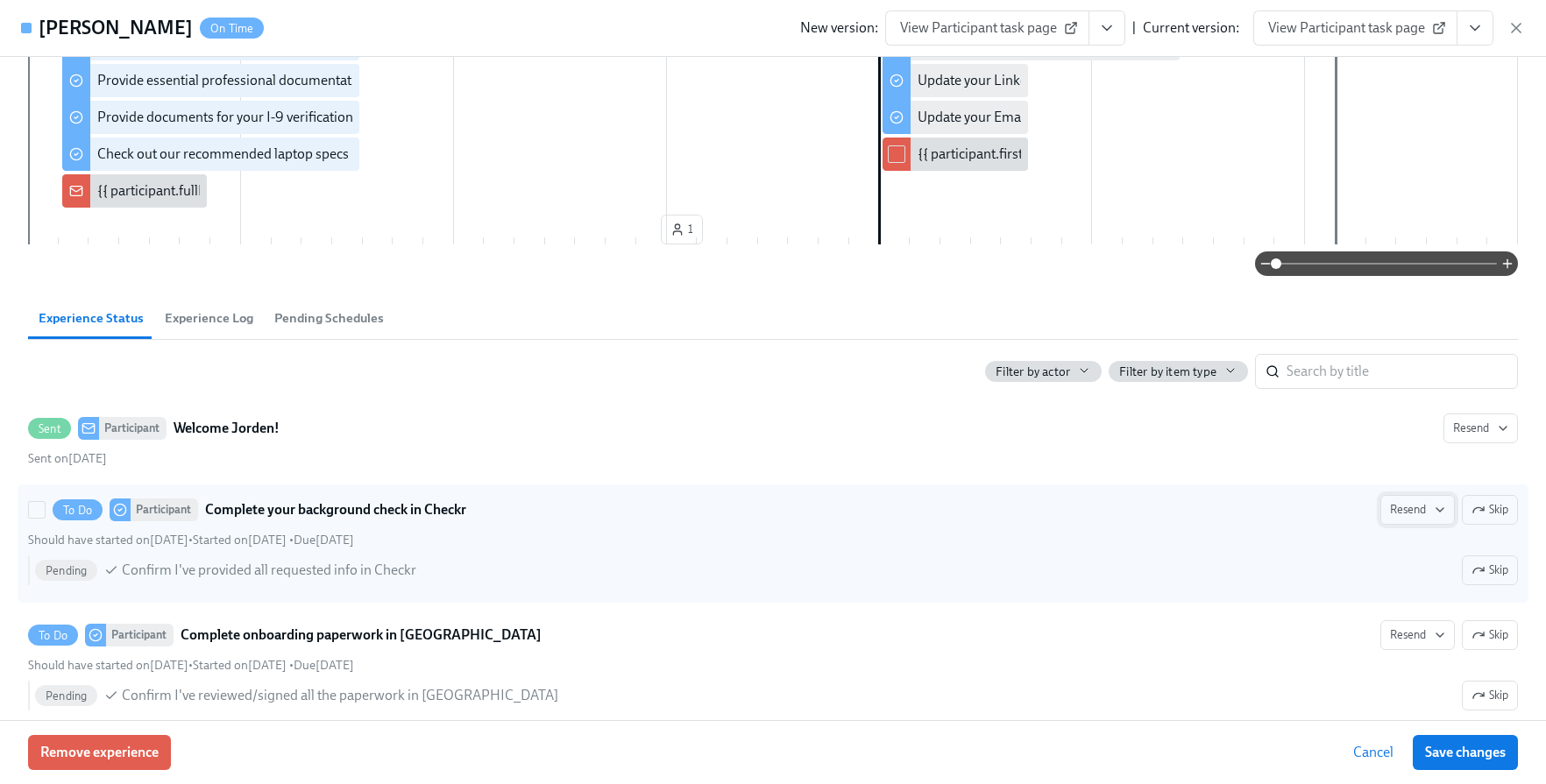
click at [1417, 519] on button "Resend" at bounding box center [1417, 510] width 75 height 30
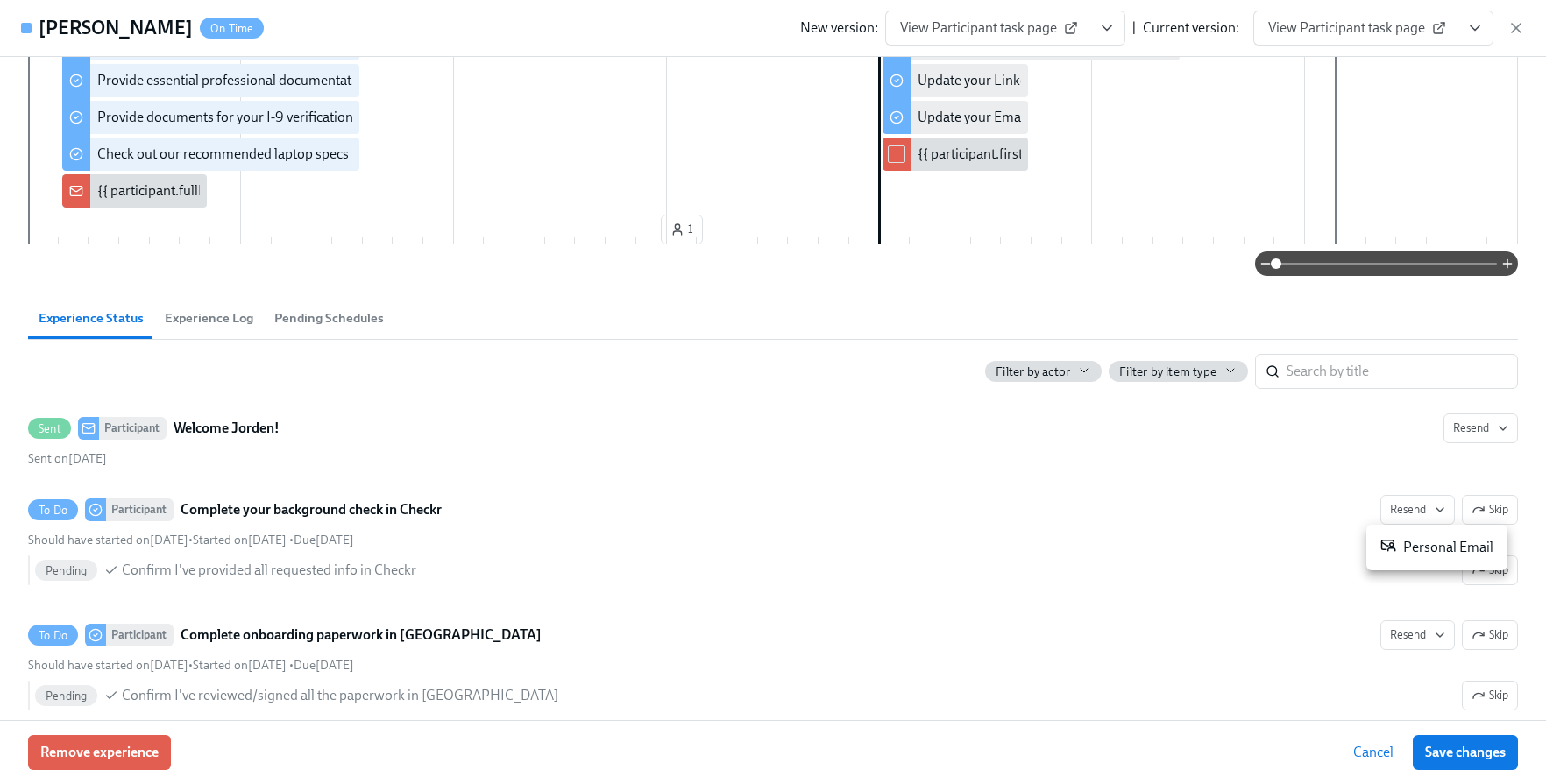
click at [1401, 543] on div "Personal Email" at bounding box center [1437, 547] width 113 height 21
click at [1404, 637] on div at bounding box center [773, 392] width 1546 height 784
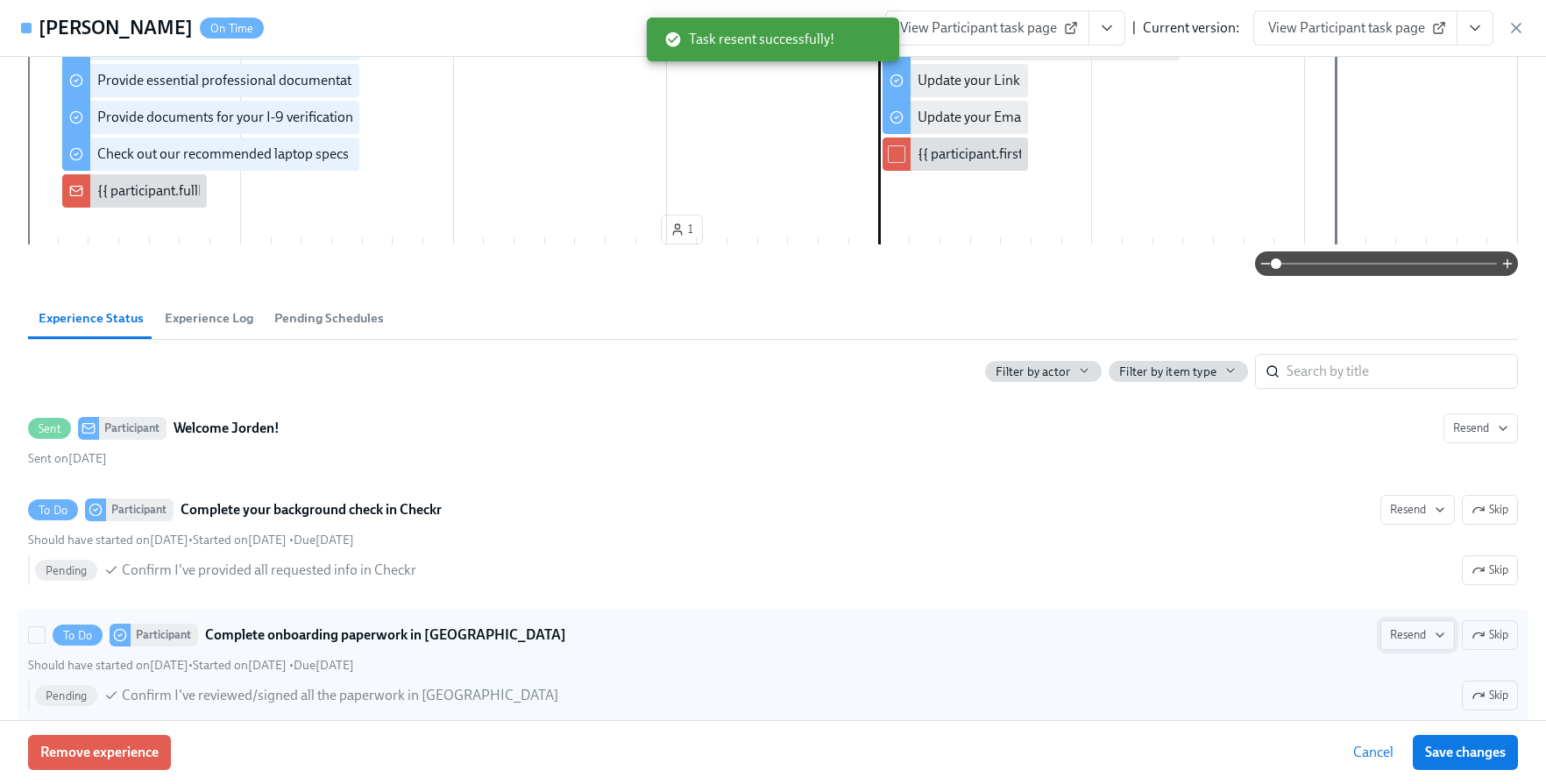
click at [1401, 636] on span "Resend" at bounding box center [1417, 635] width 55 height 17
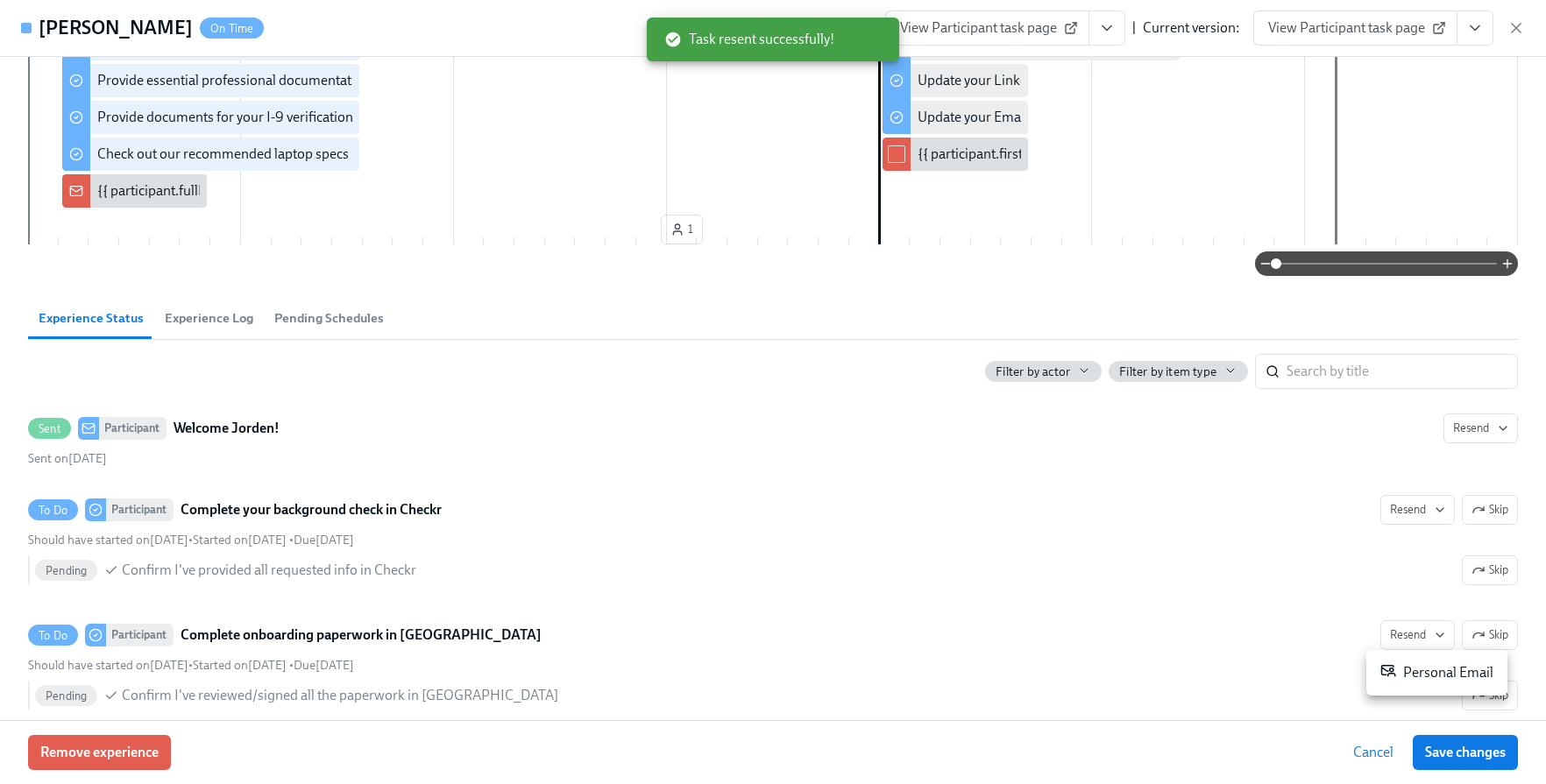
click at [1392, 660] on li "Personal Email" at bounding box center [1436, 673] width 141 height 31
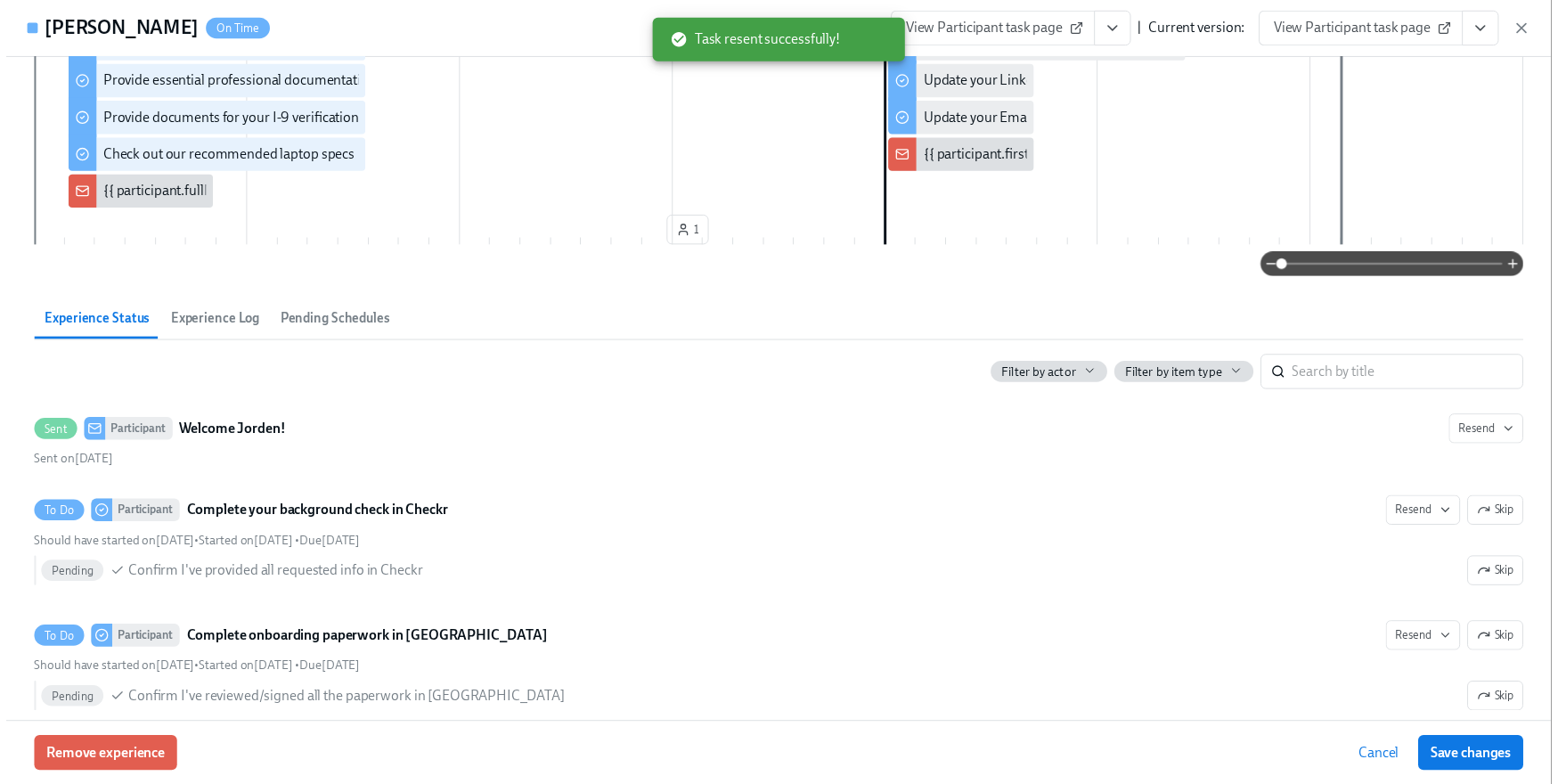
scroll to position [0, 0]
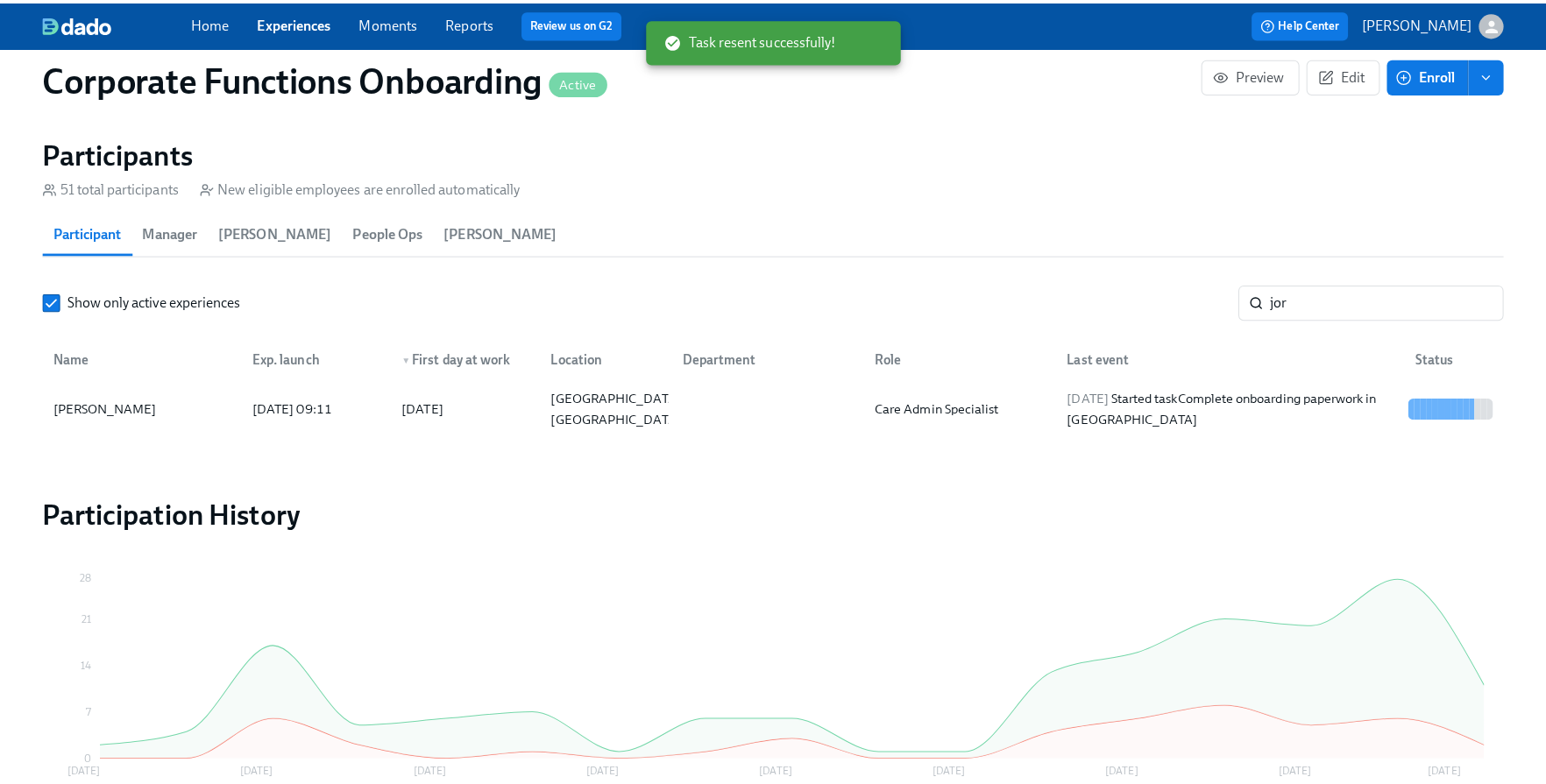
scroll to position [0, 9879]
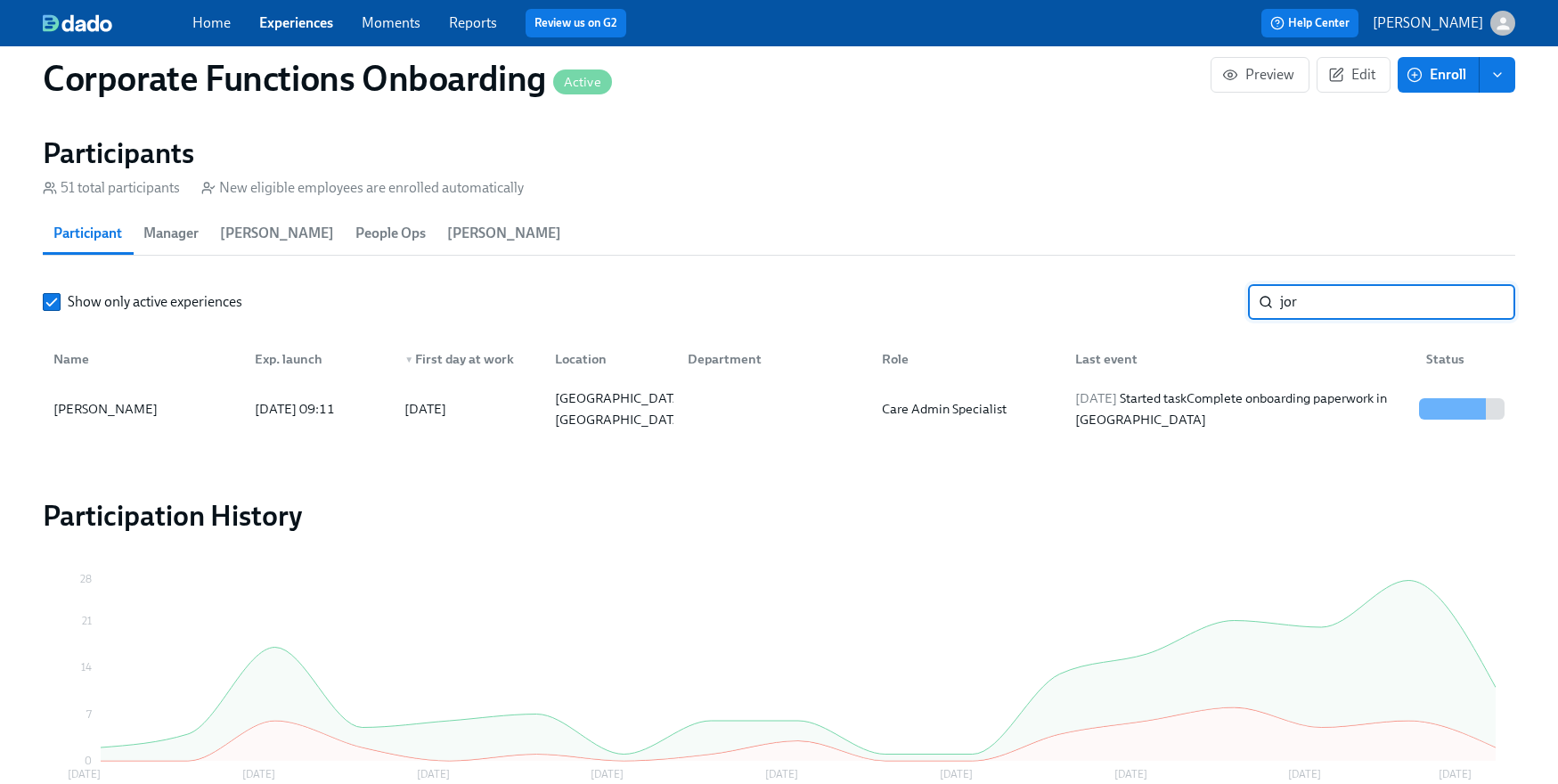
drag, startPoint x: 1347, startPoint y: 309, endPoint x: 1088, endPoint y: 305, distance: 259.0
click at [1100, 301] on div "Show only active experiences jor ​" at bounding box center [779, 302] width 1473 height 36
click at [1267, 410] on div "[DATE] Completed task Provide essential professional documentation" at bounding box center [1240, 408] width 344 height 43
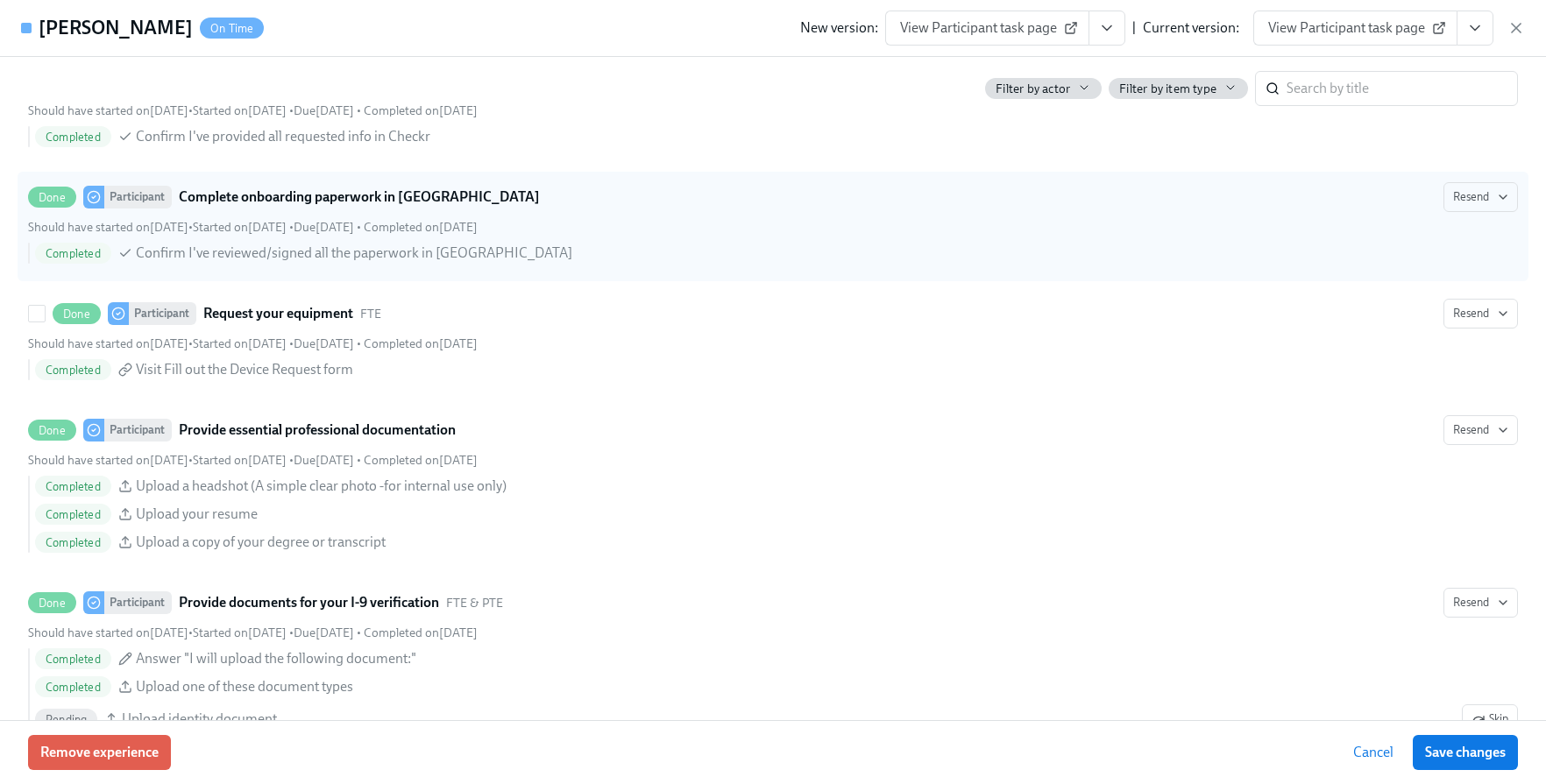
scroll to position [720, 0]
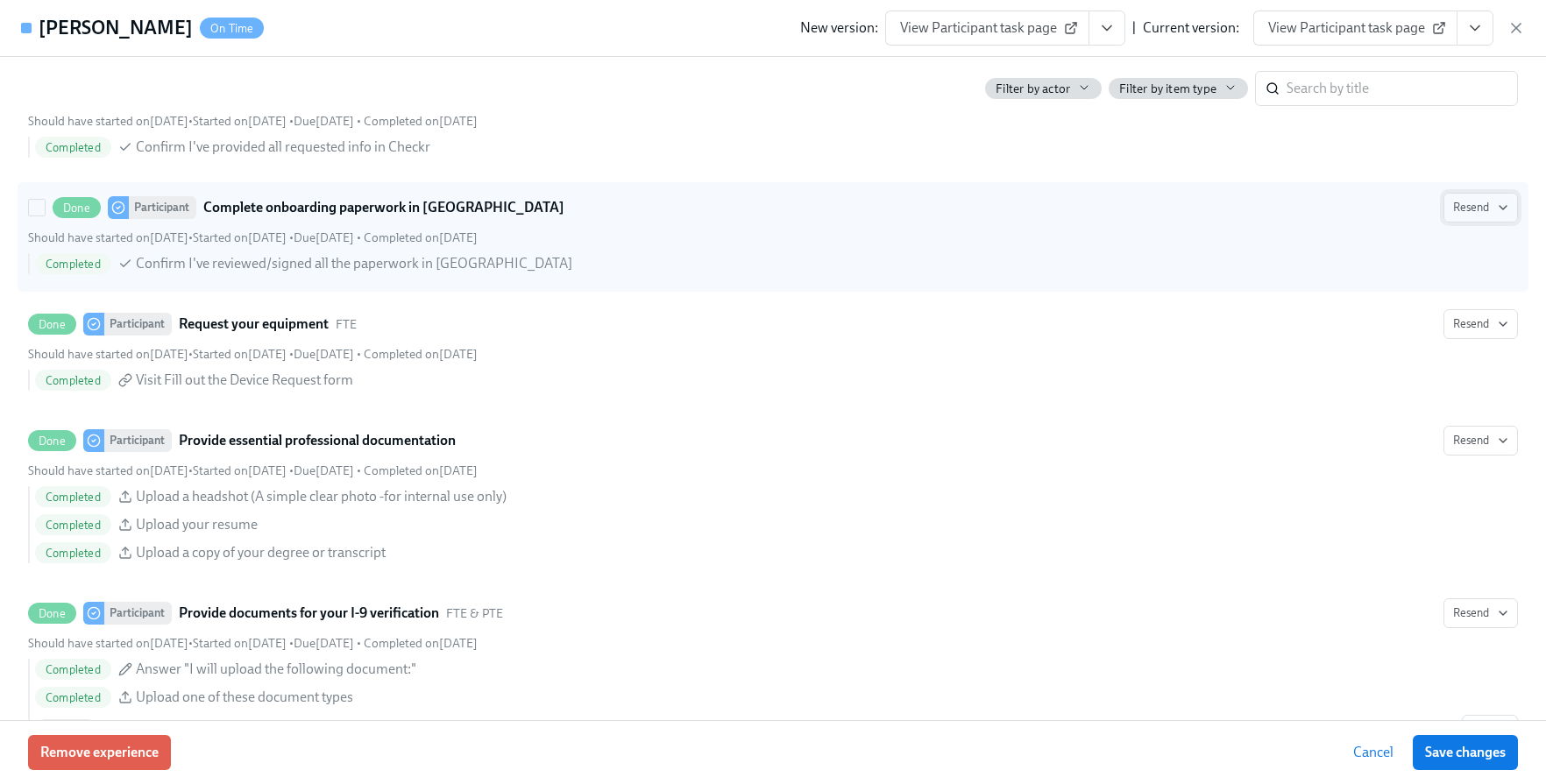
click at [1481, 210] on span "Resend" at bounding box center [1480, 207] width 55 height 17
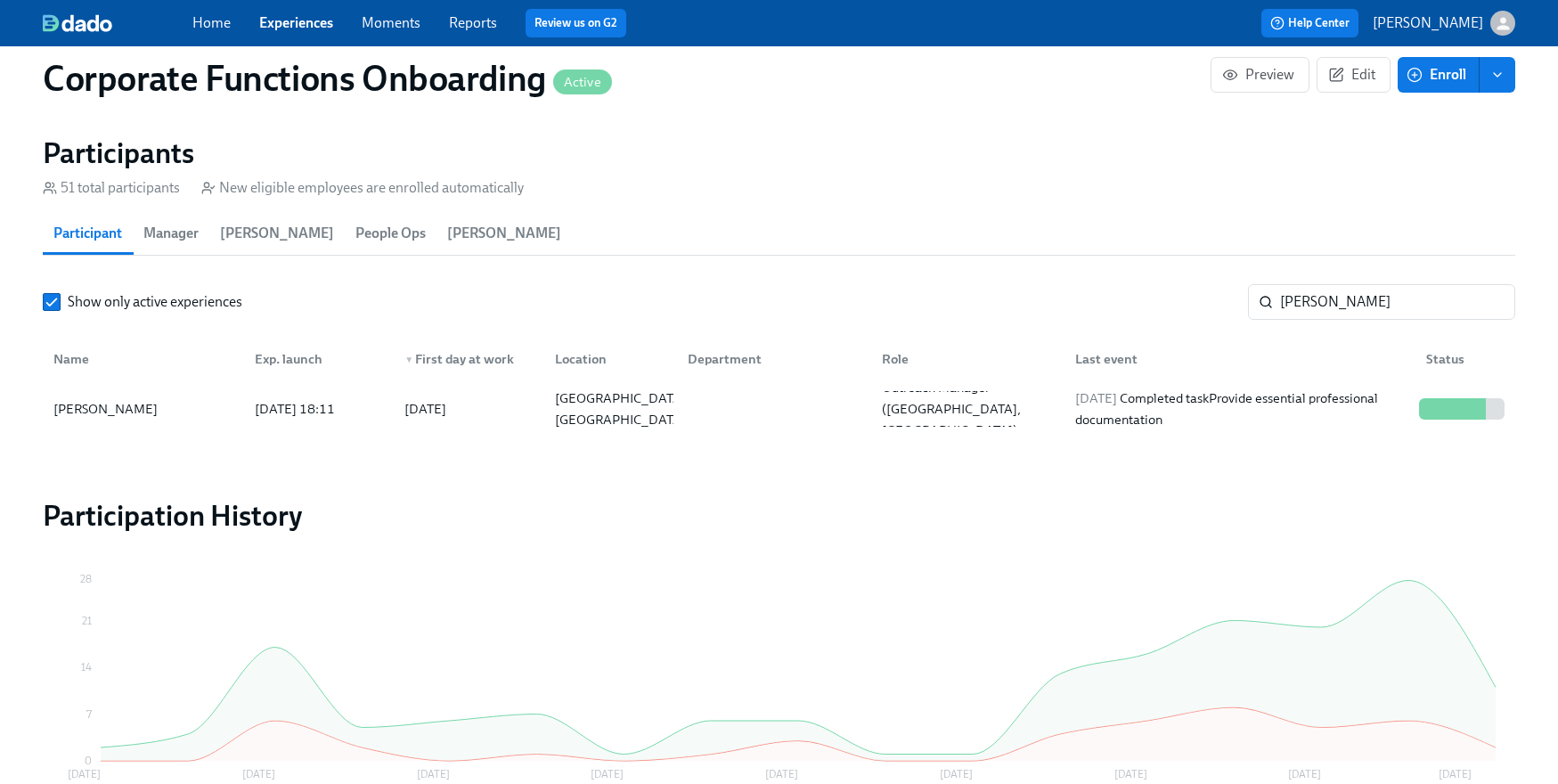
drag, startPoint x: 1373, startPoint y: 306, endPoint x: 1133, endPoint y: 302, distance: 240.0
click at [1162, 302] on div "Show only active experiences [PERSON_NAME] ​" at bounding box center [779, 302] width 1473 height 36
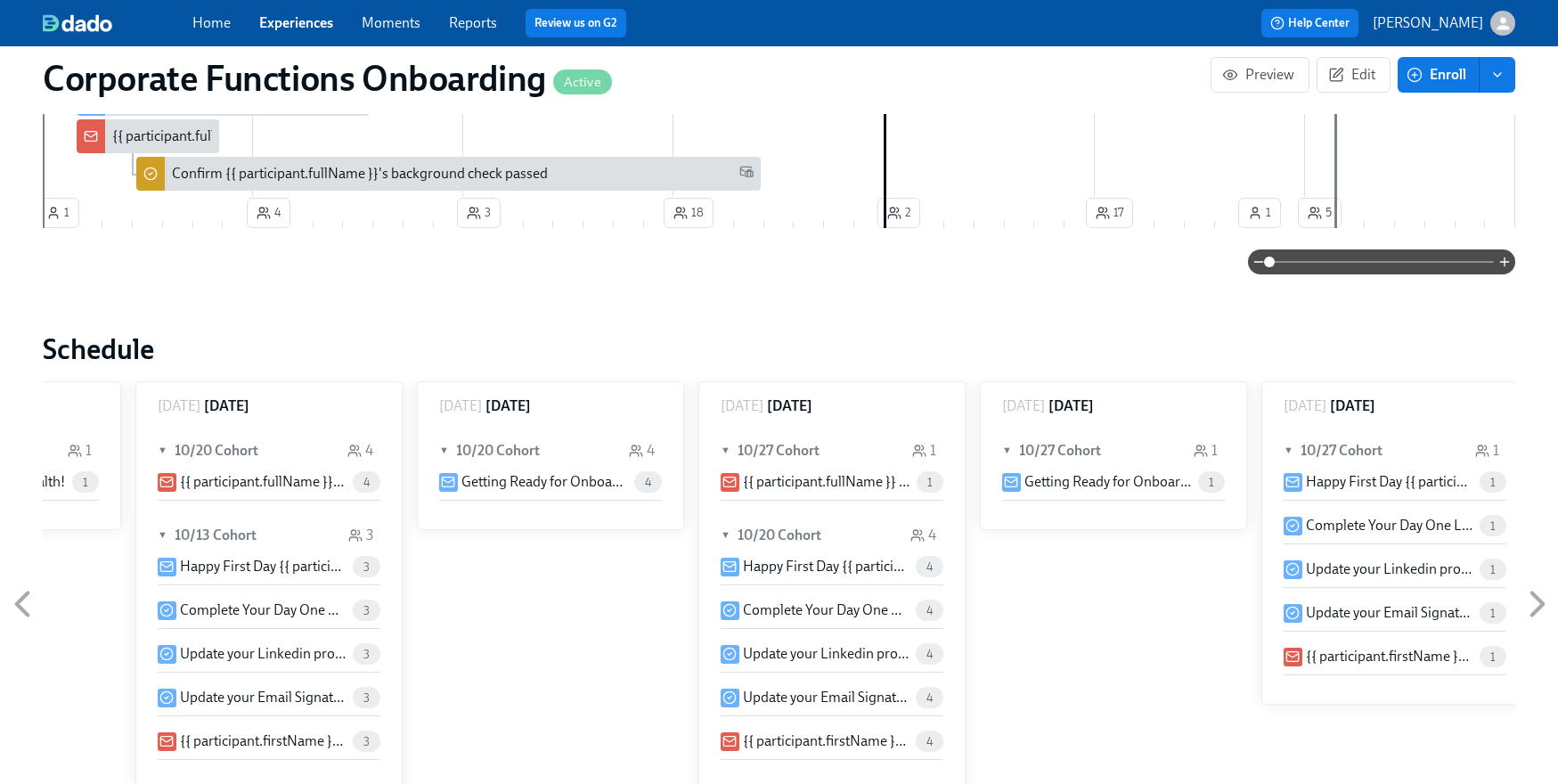
scroll to position [288, 0]
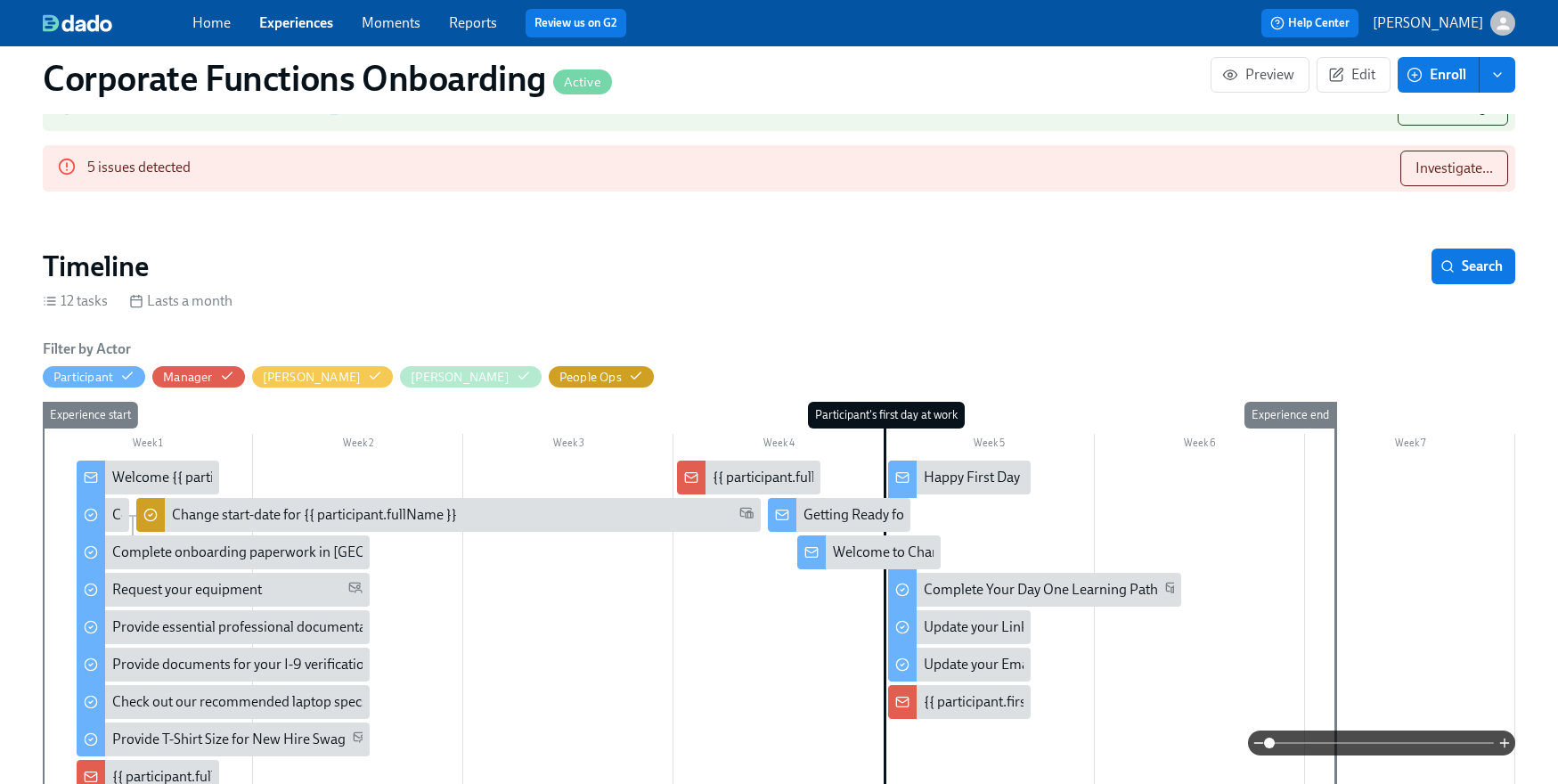
type input "[PERSON_NAME]"
drag, startPoint x: 280, startPoint y: 8, endPoint x: 285, endPoint y: 17, distance: 10.3
click at [280, 8] on div "Home Experiences Moments Reports Review us on G2 Help Center [PERSON_NAME]" at bounding box center [779, 23] width 1558 height 47
click at [286, 17] on link "Experiences" at bounding box center [296, 23] width 74 height 17
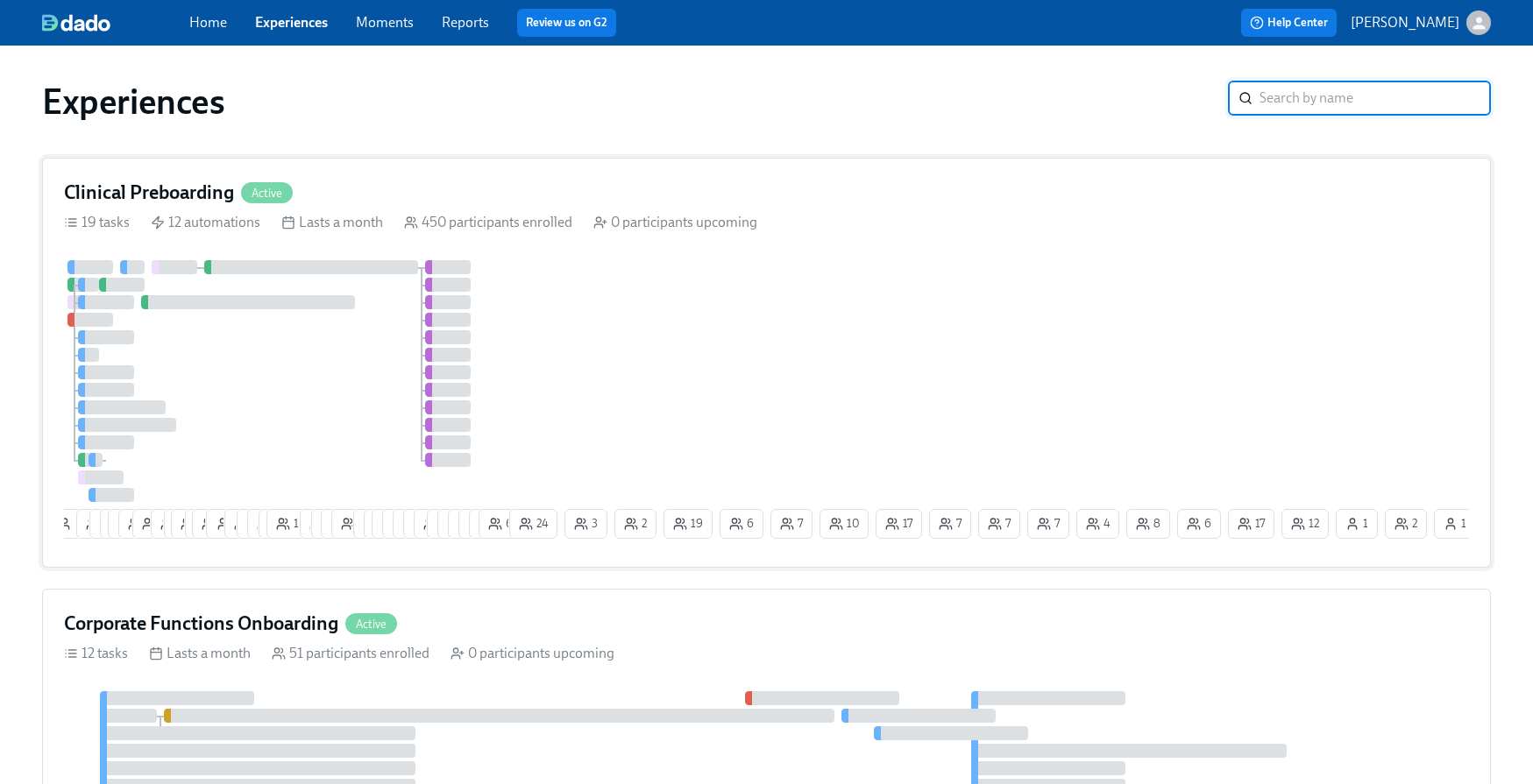
click at [638, 328] on div "1 10 6 9 10 19 2 11 2 16 2 18 1 12 6 6 3 14 8 1 6 8 4 2 23 21 13 11 12 3 3 4 7 …" at bounding box center [766, 403] width 1405 height 286
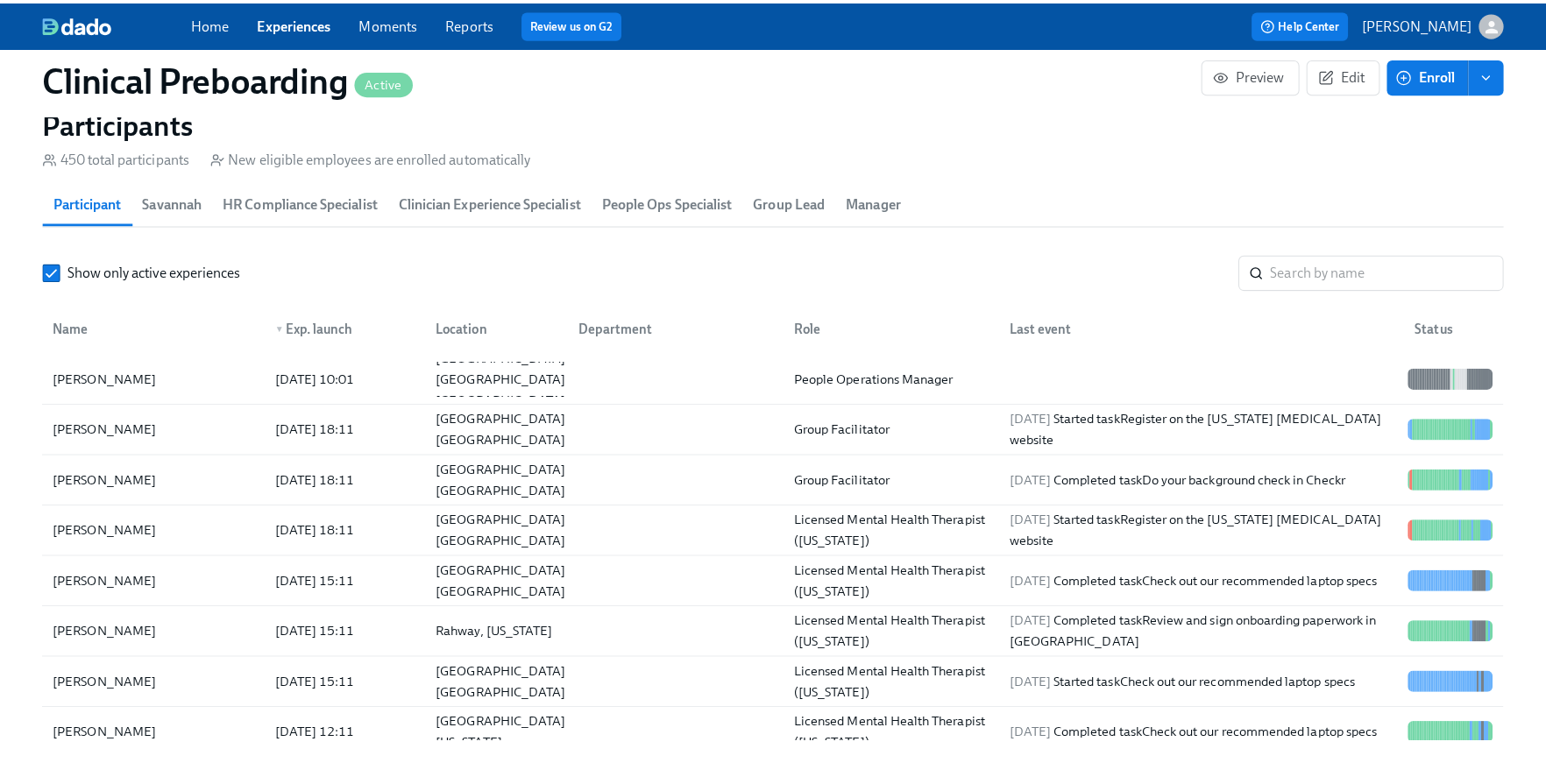
scroll to position [1897, 0]
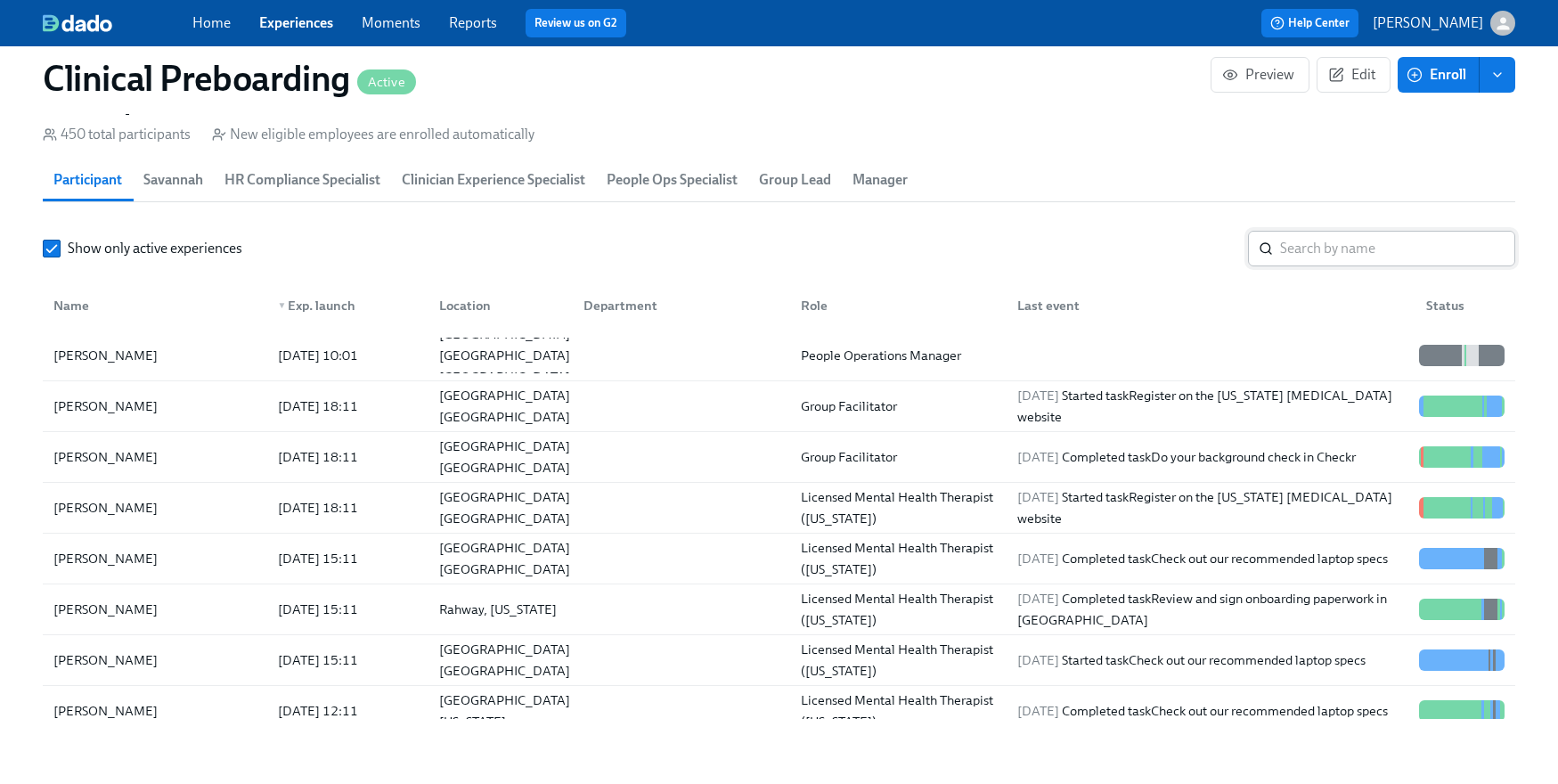
click at [1329, 238] on input "search" at bounding box center [1397, 248] width 235 height 36
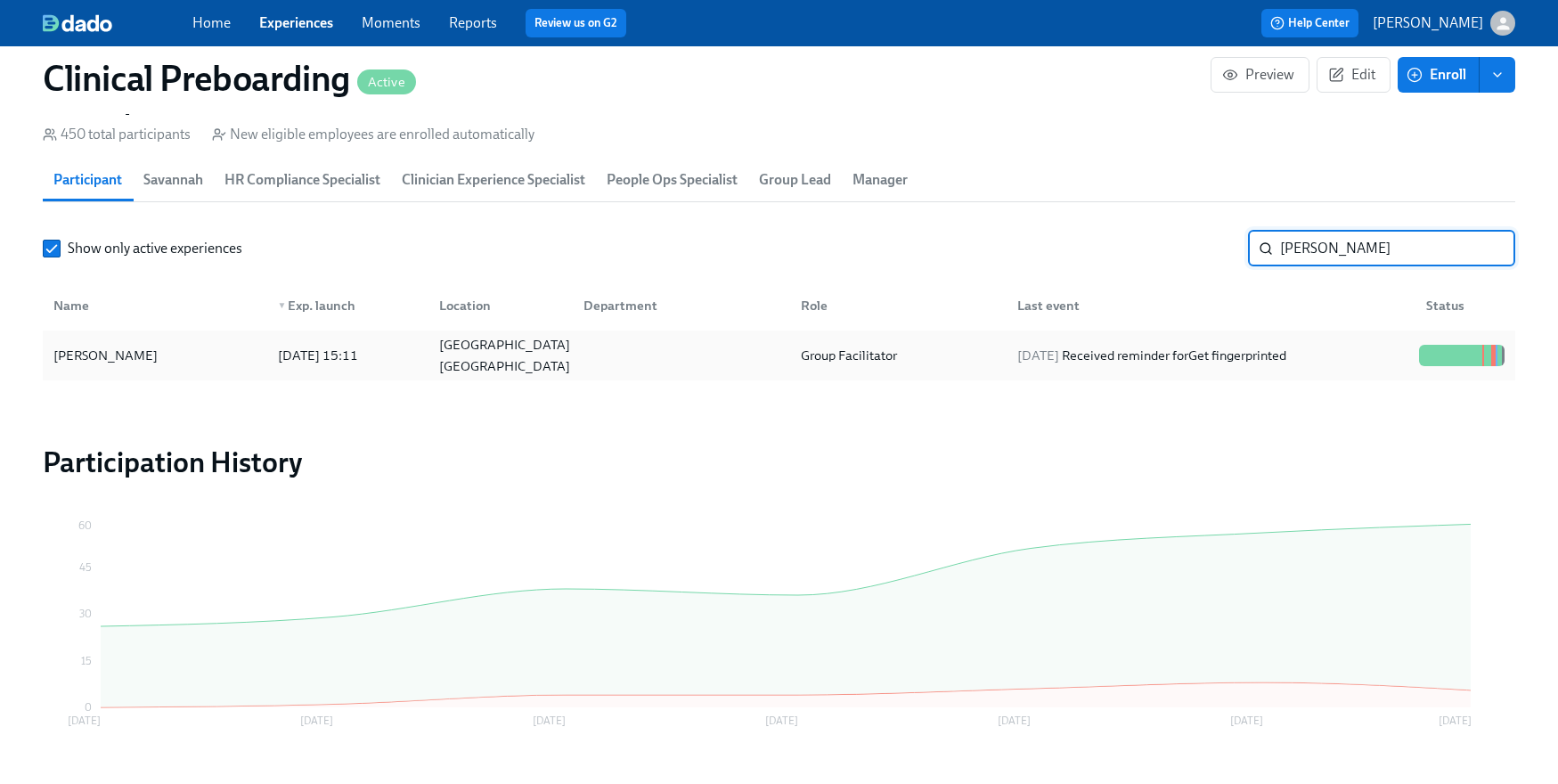
type input "[PERSON_NAME]"
click at [1372, 345] on div "[DATE] Received reminder for Get fingerprinted" at bounding box center [1207, 355] width 409 height 36
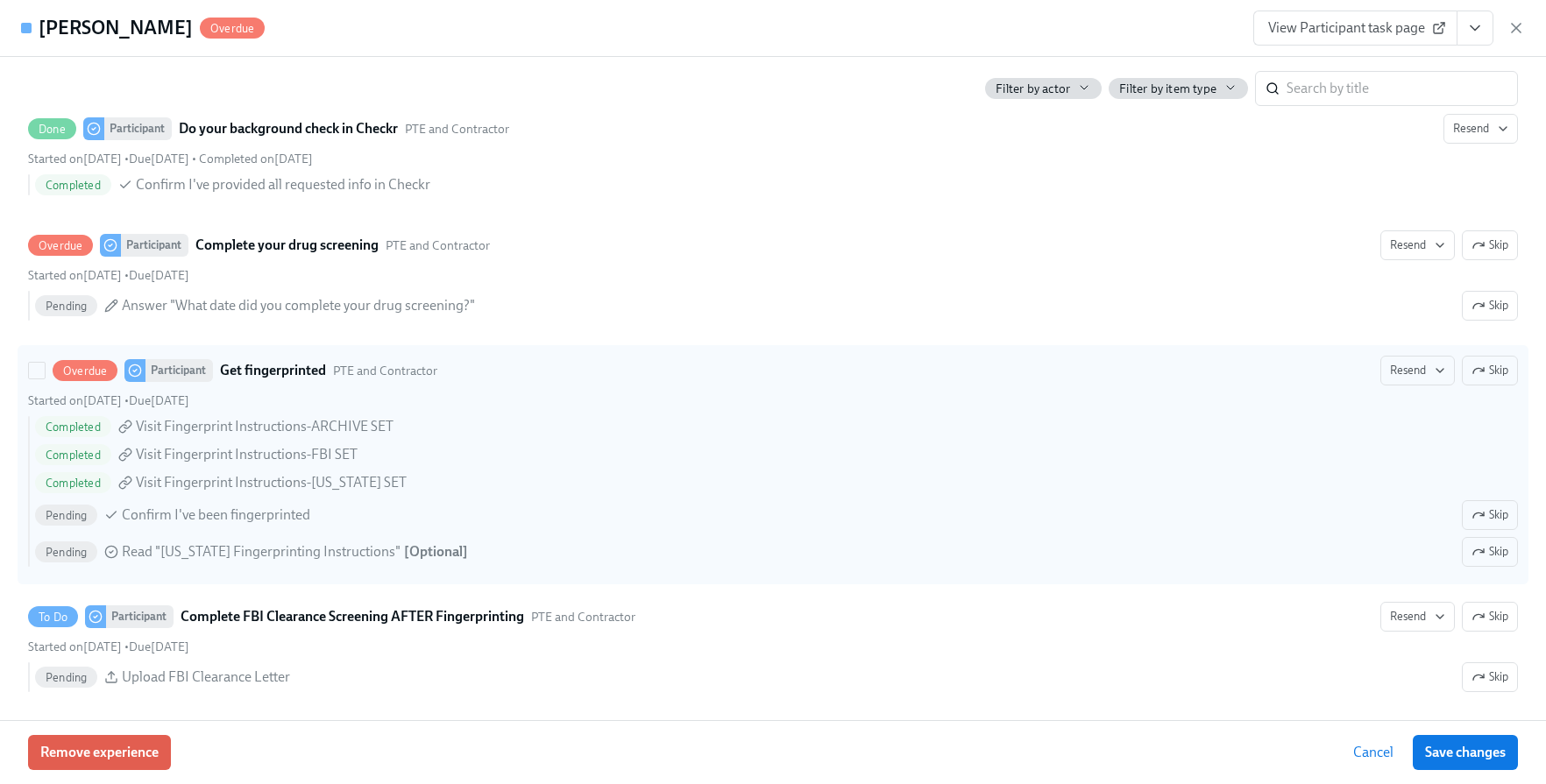
scroll to position [2465, 0]
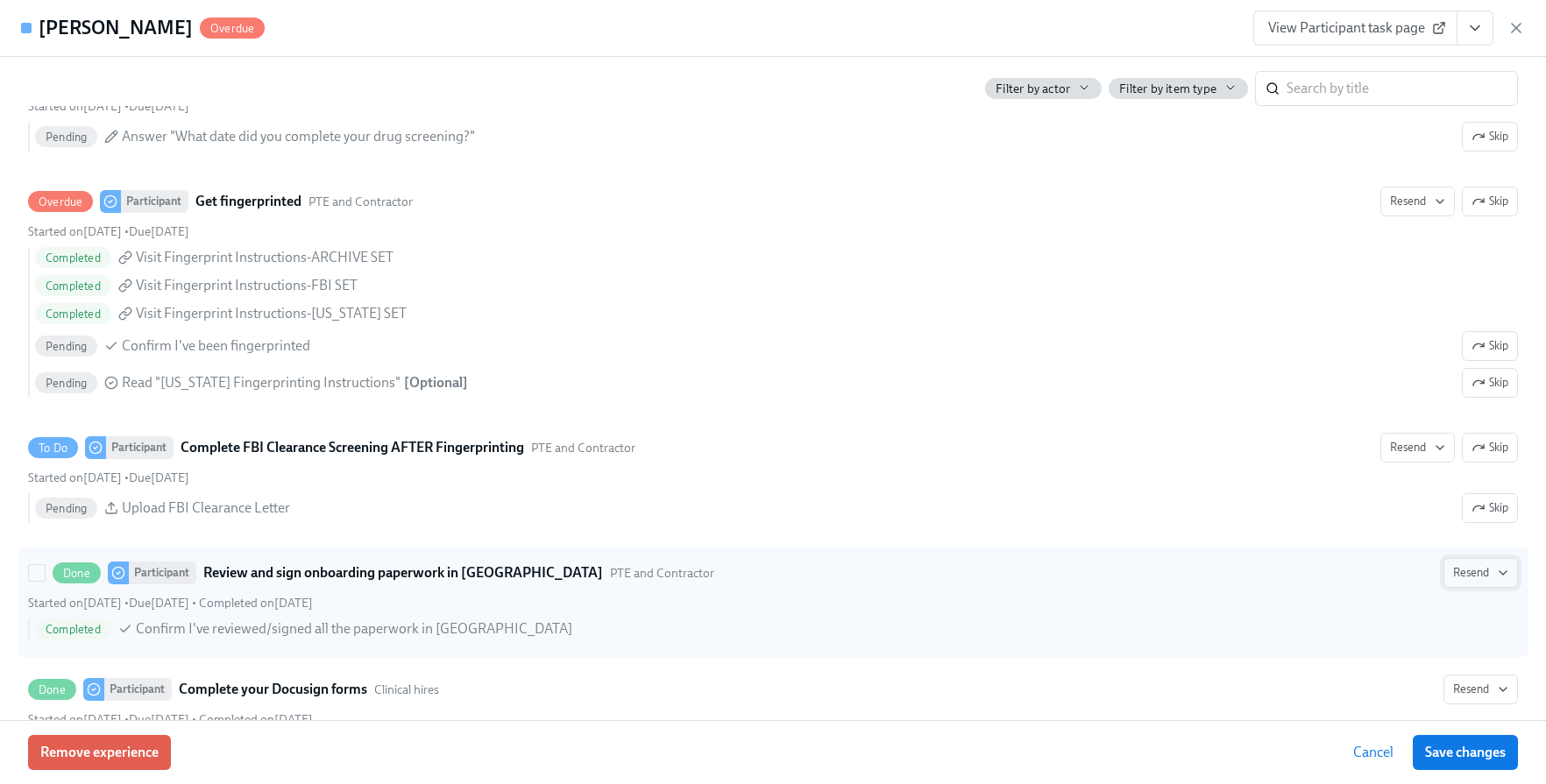
click at [1453, 575] on span "Resend" at bounding box center [1480, 573] width 55 height 17
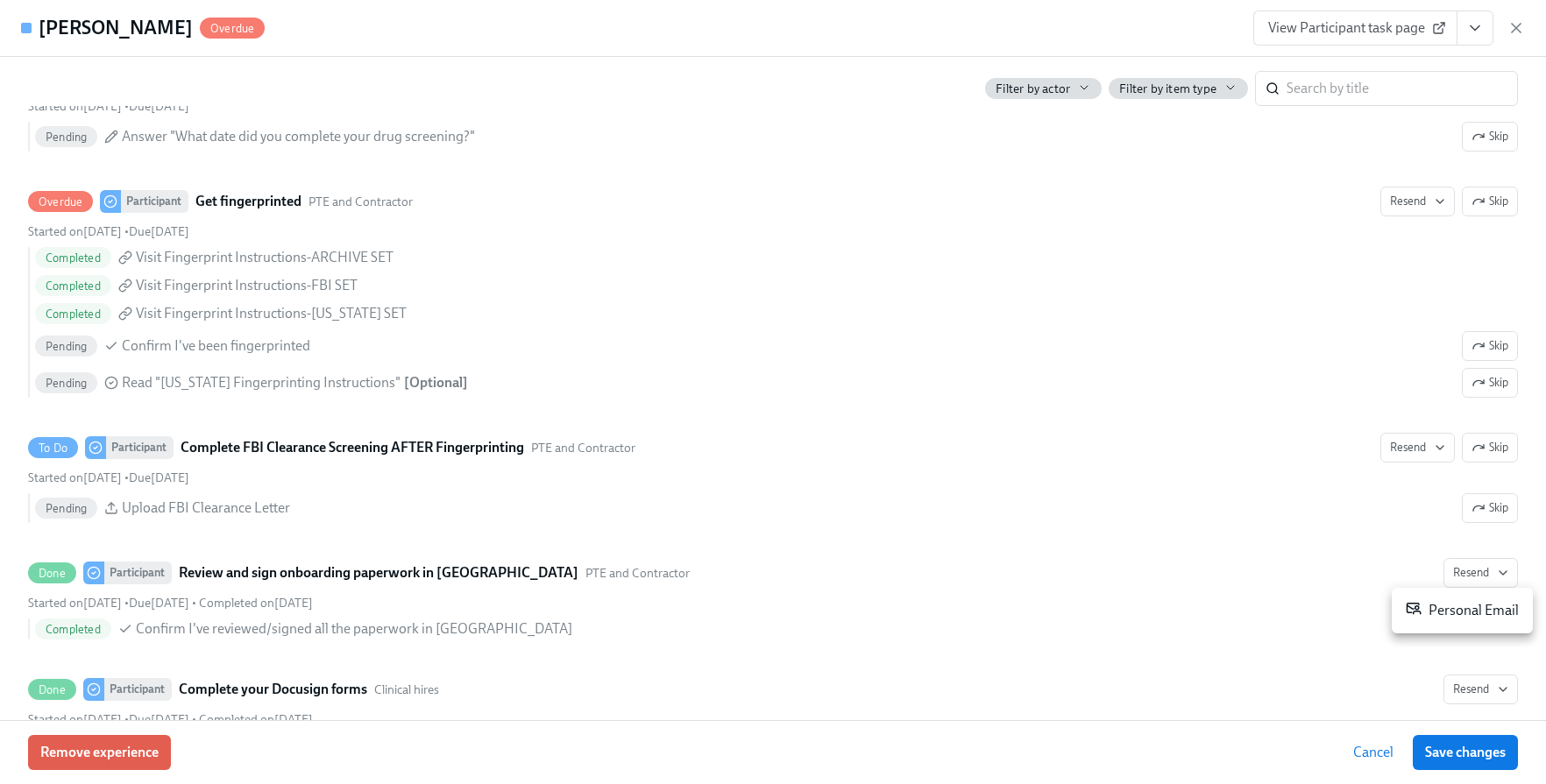
click at [1442, 592] on ul "Personal Email" at bounding box center [1462, 610] width 141 height 46
click at [1443, 601] on div "Personal Email" at bounding box center [1462, 610] width 113 height 21
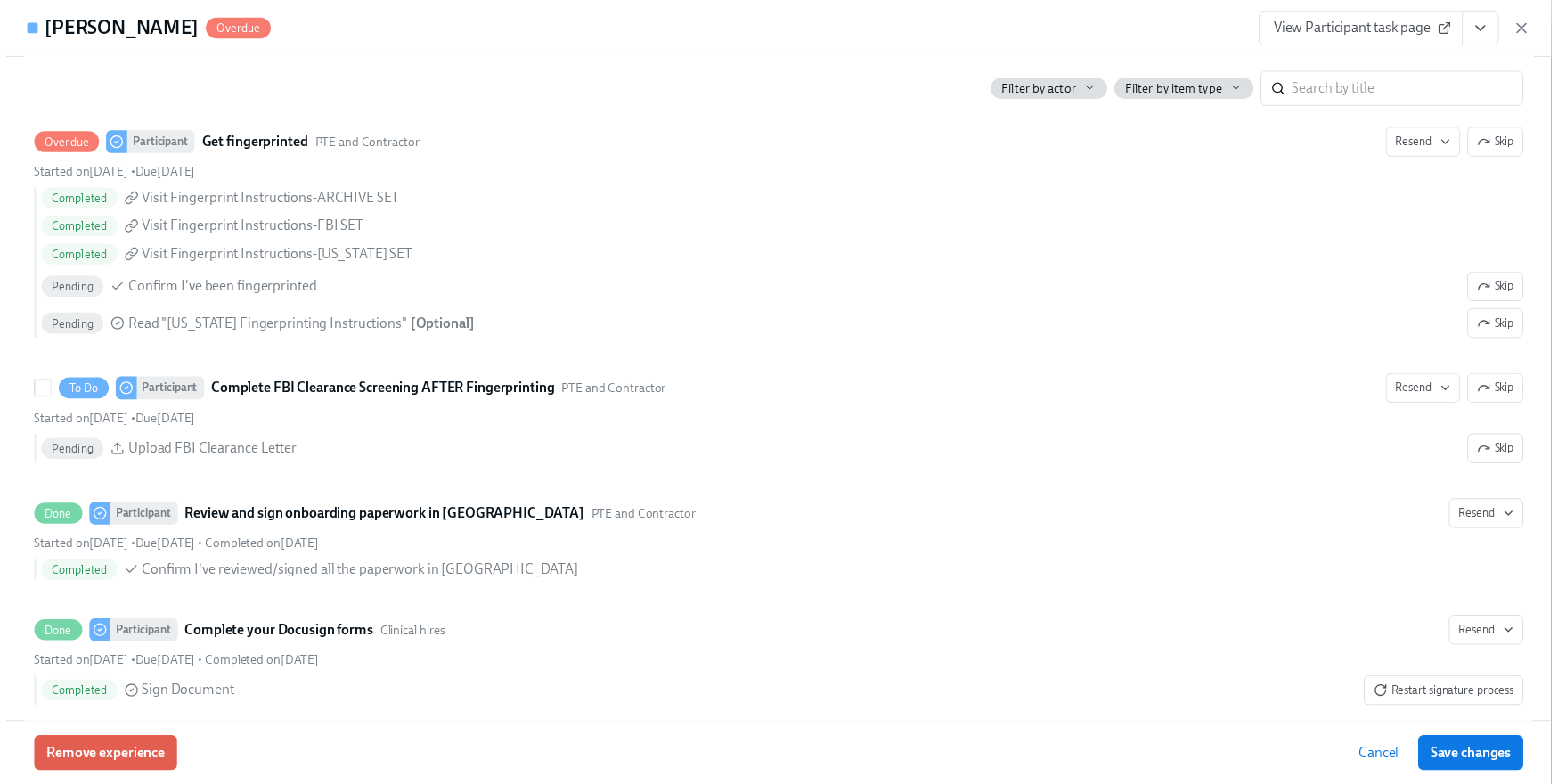
scroll to position [0, 0]
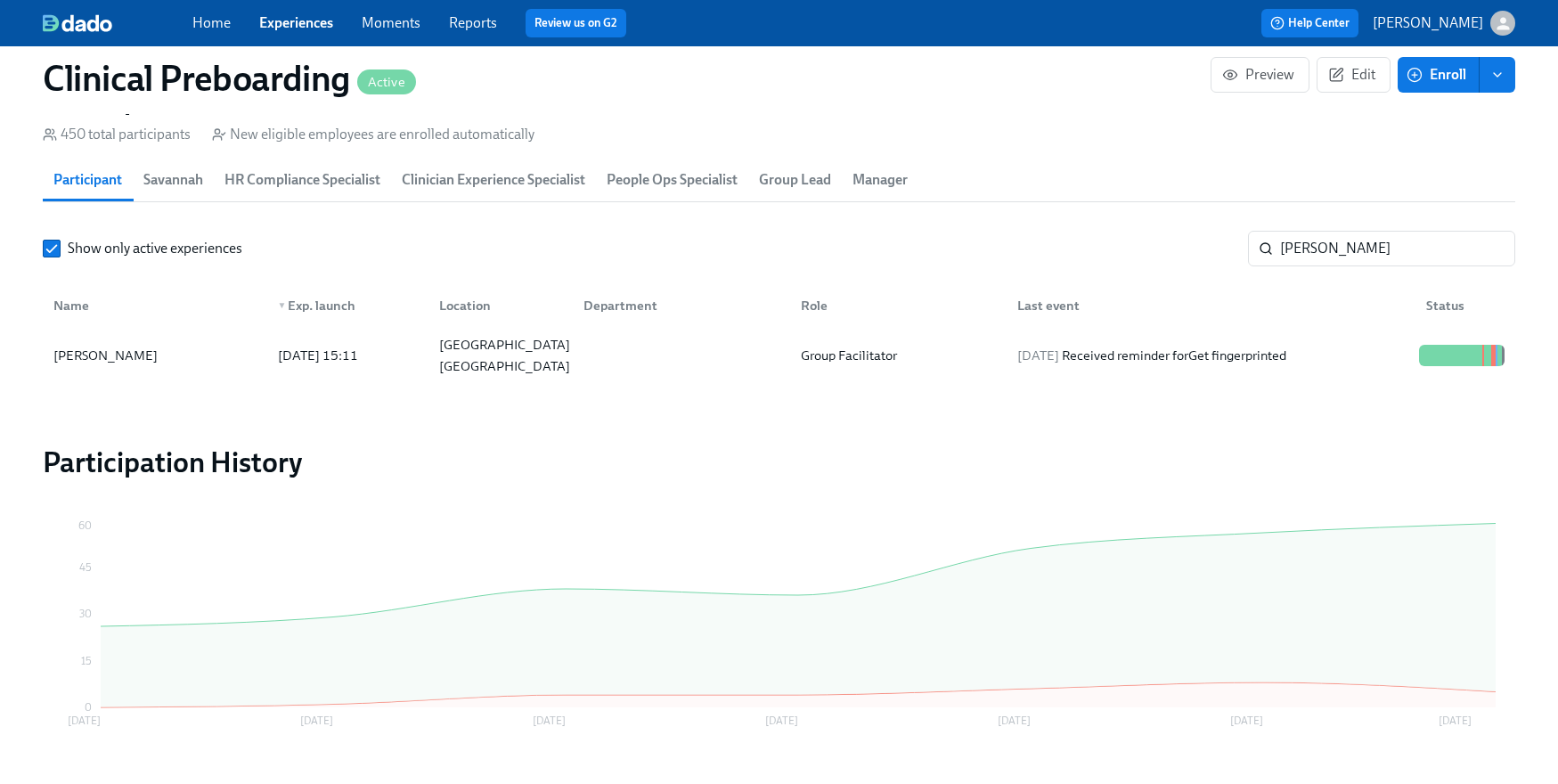
scroll to position [0, 21305]
